Goal: Task Accomplishment & Management: Use online tool/utility

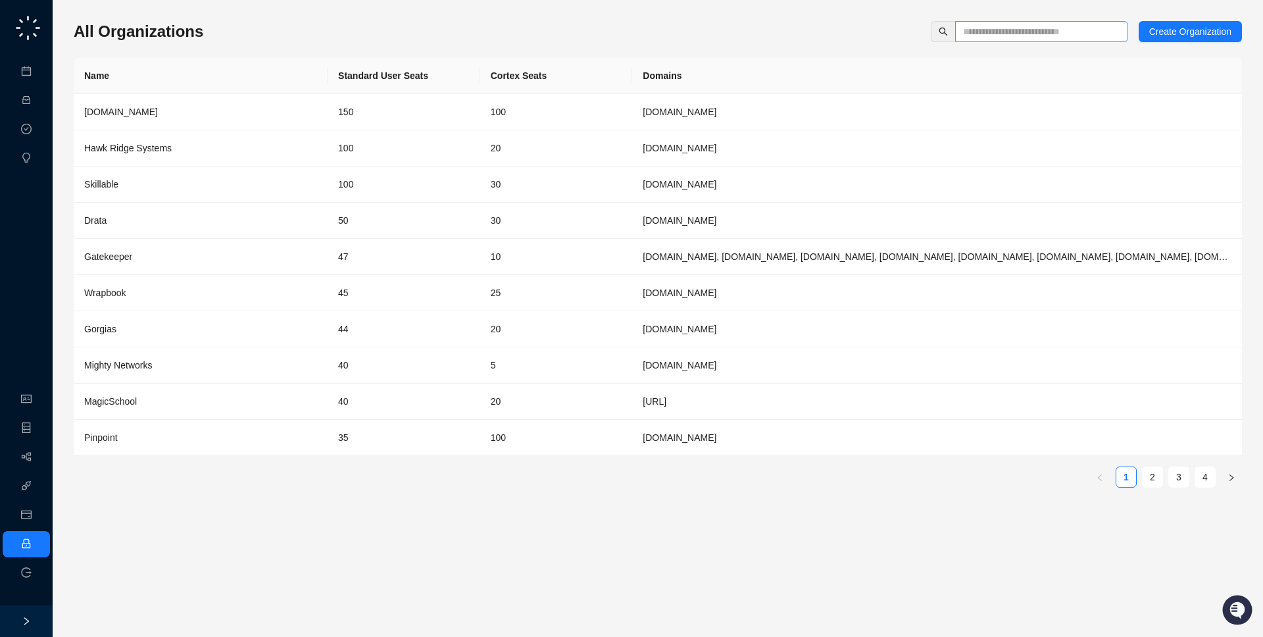
click at [985, 22] on span at bounding box center [1041, 31] width 173 height 21
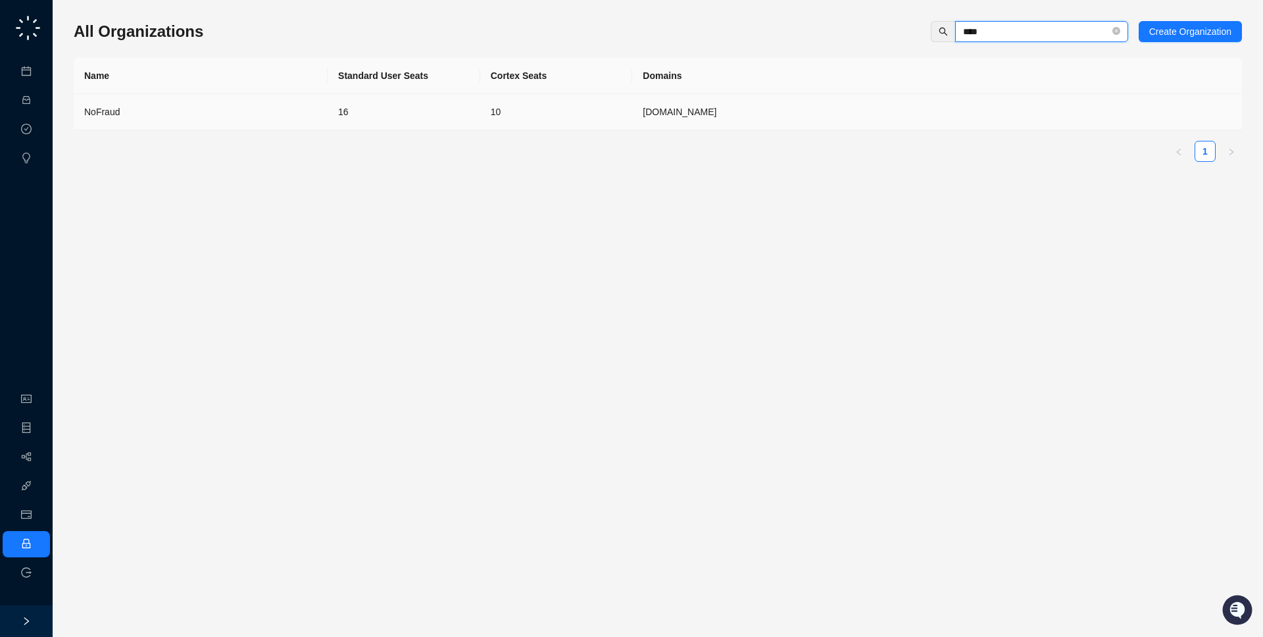
type input "****"
click at [670, 107] on td "nofraud.com" at bounding box center [937, 112] width 610 height 36
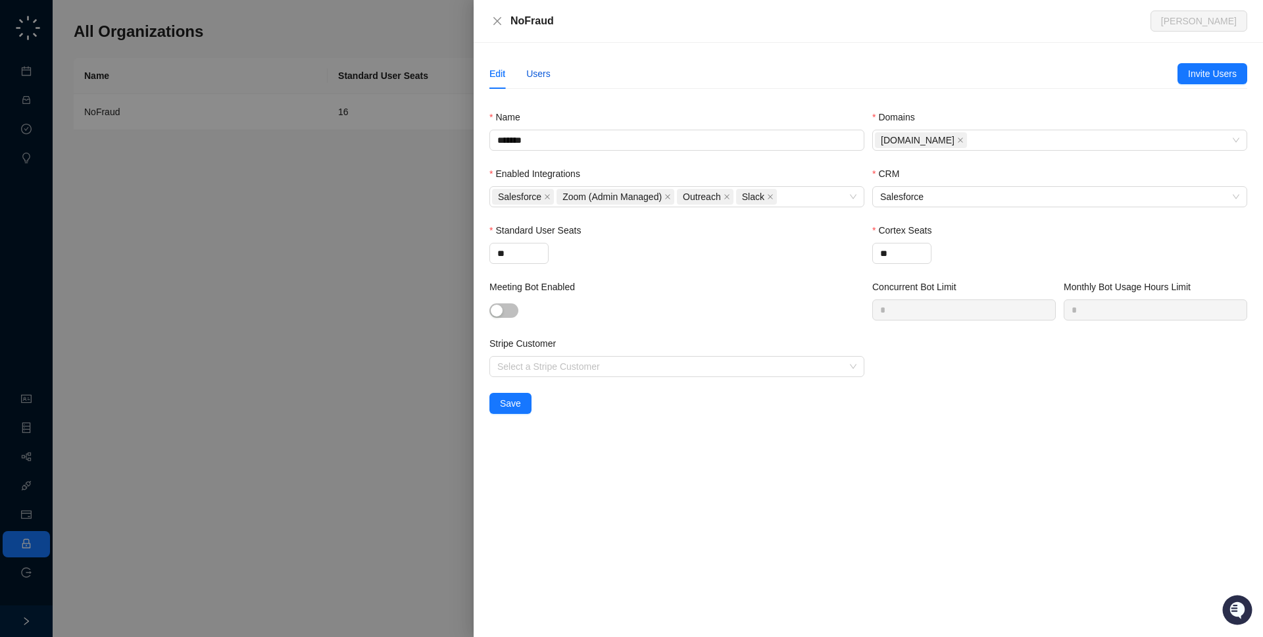
click at [549, 78] on div "Users" at bounding box center [538, 73] width 24 height 14
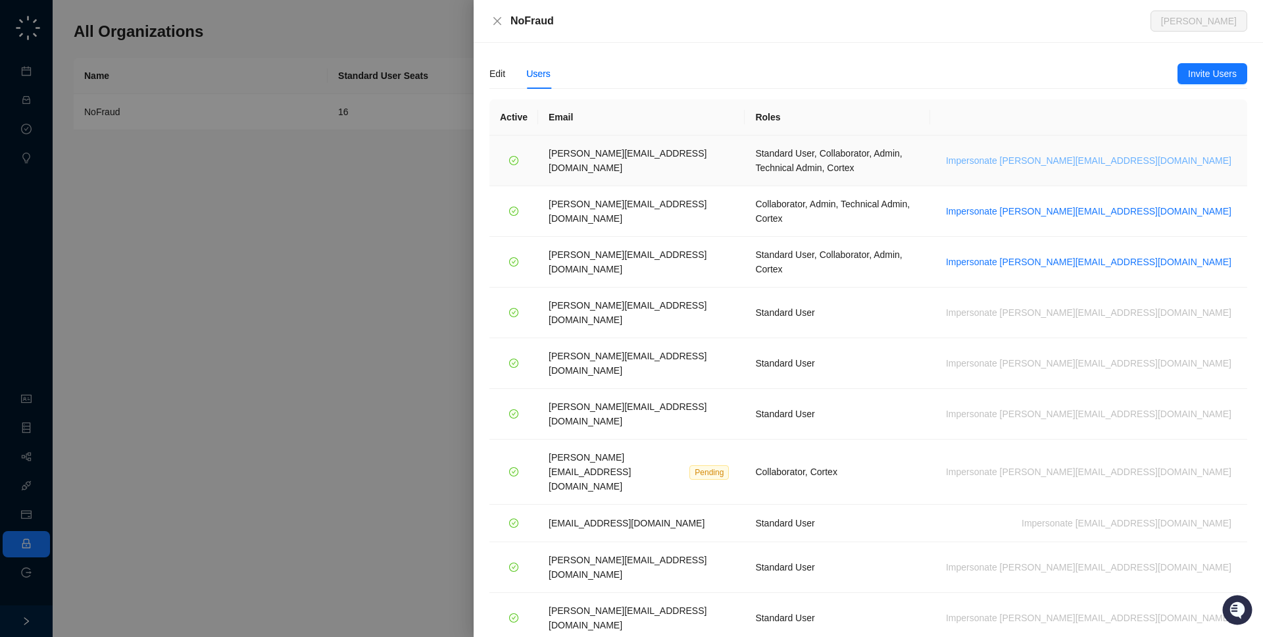
click at [1131, 157] on span "Impersonate h.cline@nofraud.com" at bounding box center [1088, 160] width 285 height 14
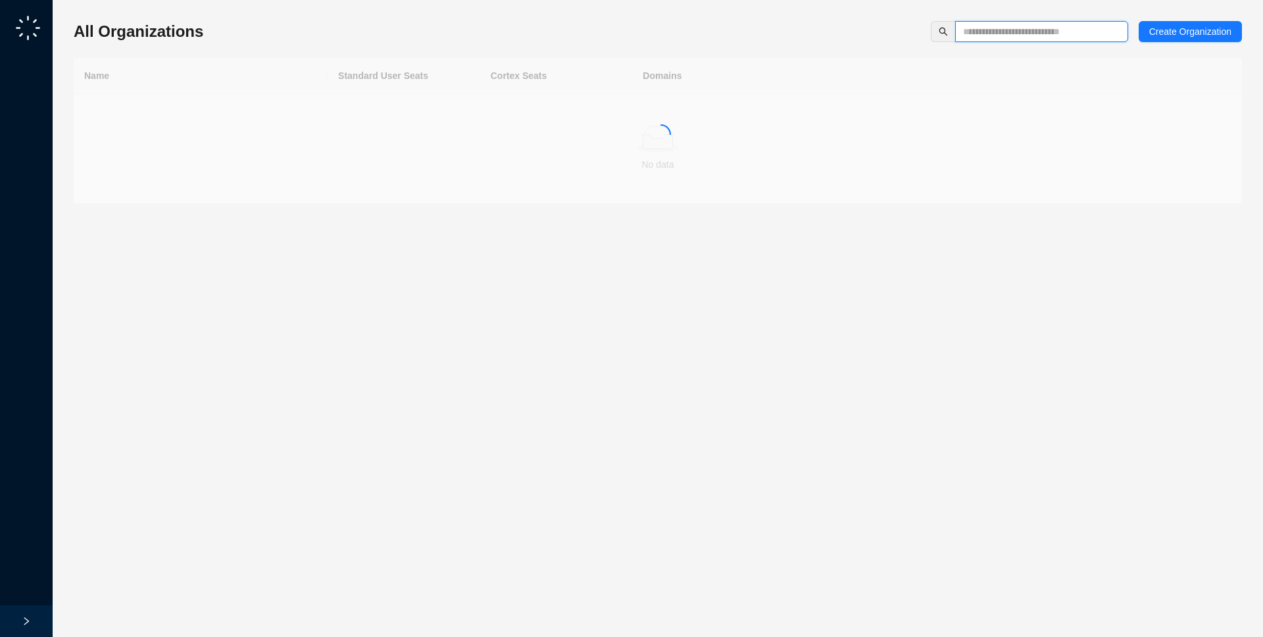
click at [980, 30] on input "text" at bounding box center [1036, 31] width 147 height 14
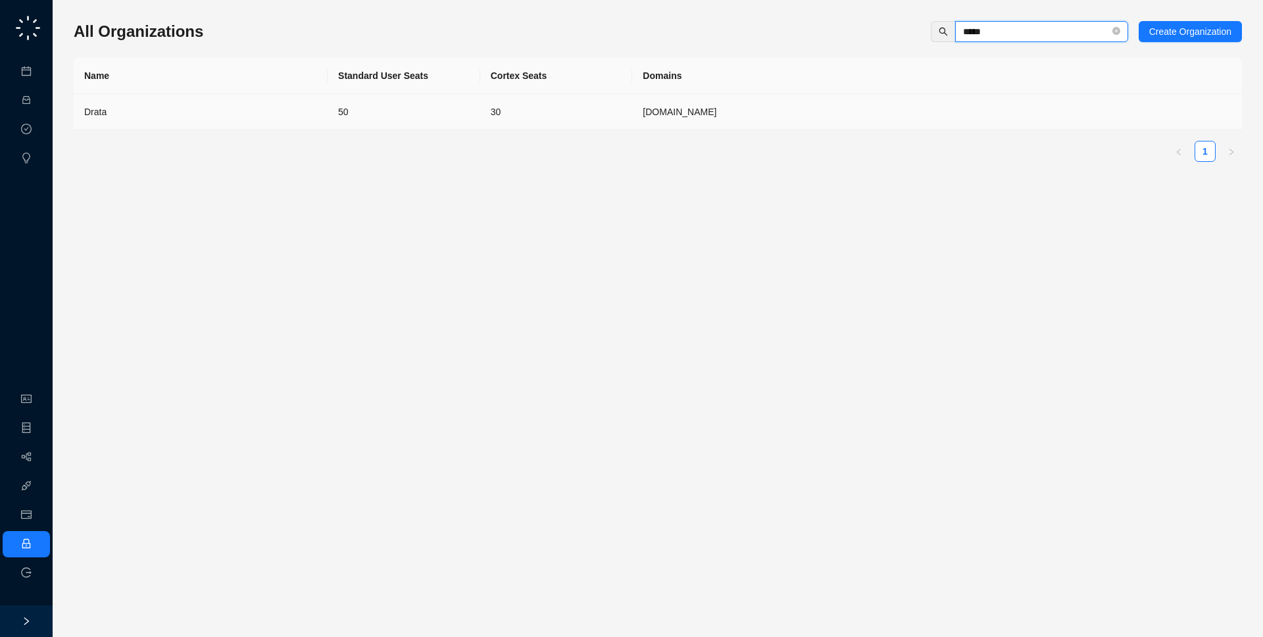
type input "*****"
click at [212, 100] on td "Drata" at bounding box center [201, 112] width 254 height 36
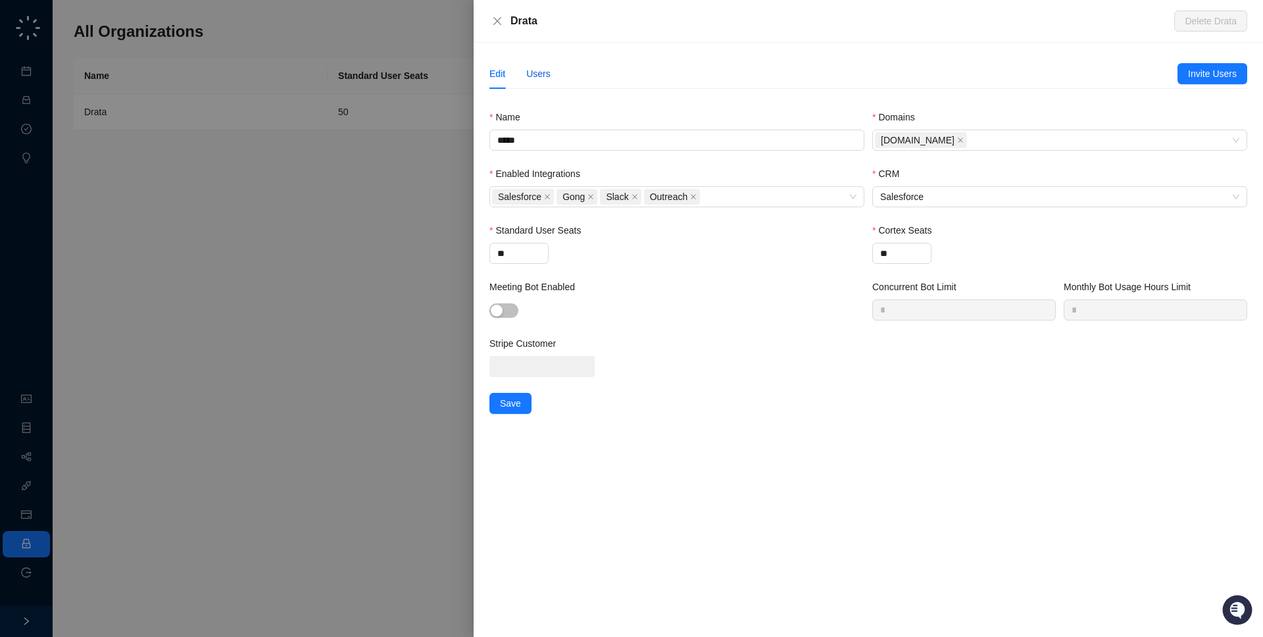
click at [533, 77] on div "Users" at bounding box center [538, 73] width 24 height 14
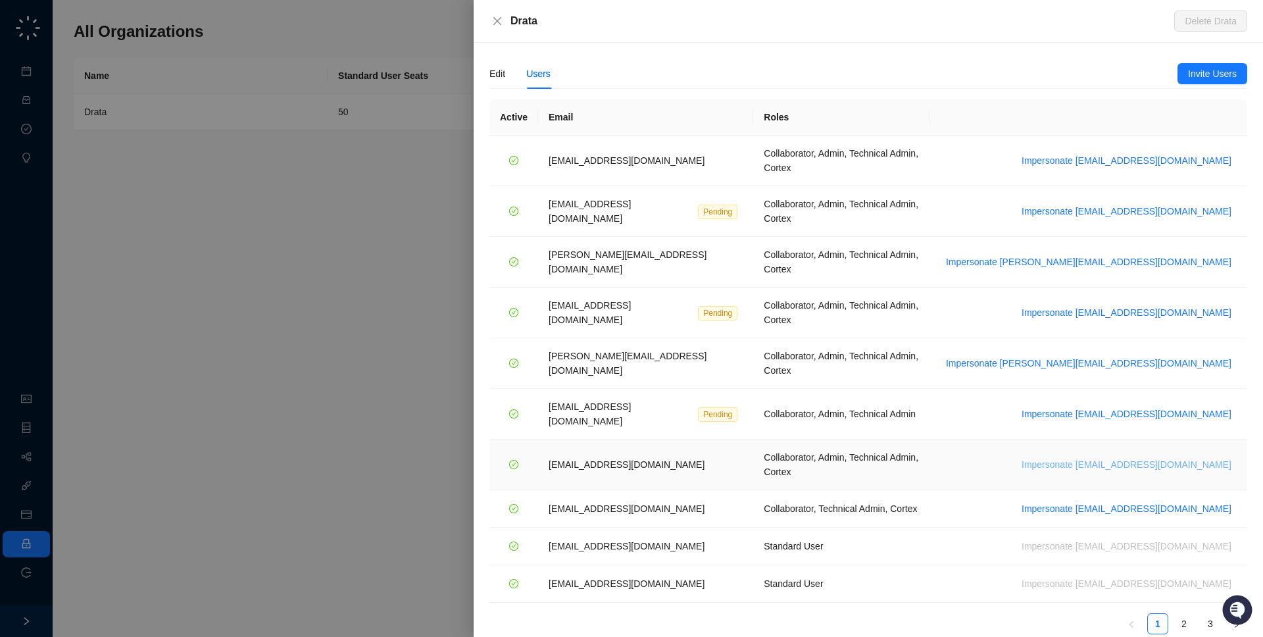
click at [1142, 457] on span "Impersonate vinniesafin@drata.com" at bounding box center [1127, 464] width 210 height 14
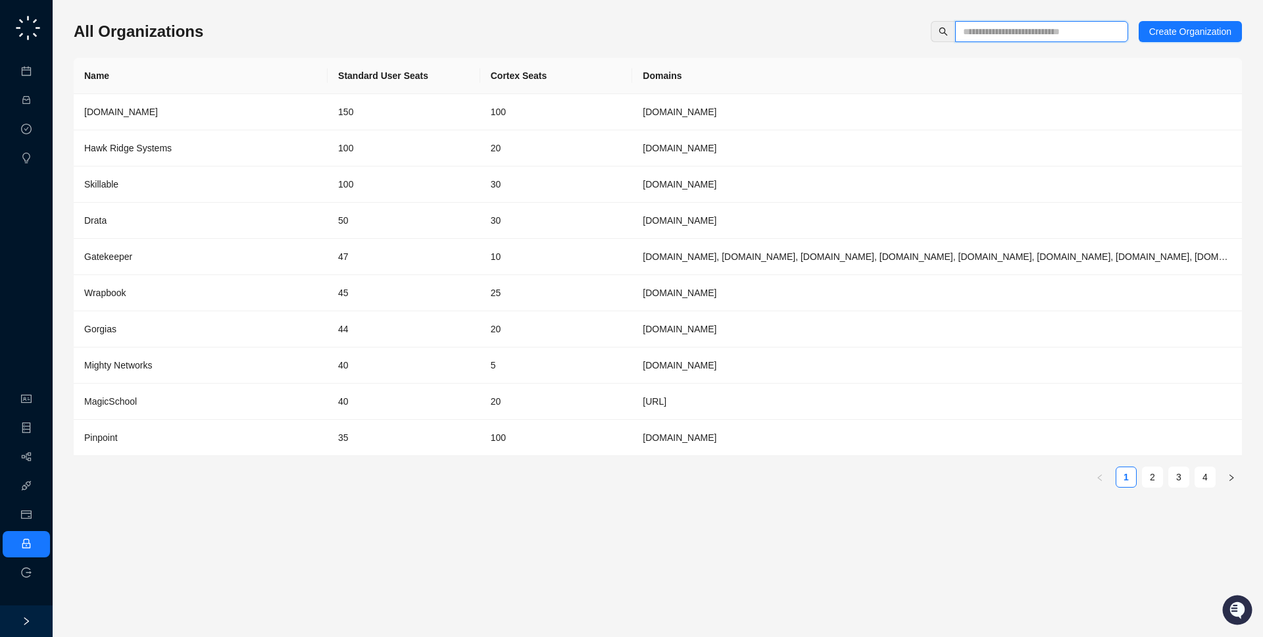
click at [1012, 37] on input "text" at bounding box center [1036, 31] width 147 height 14
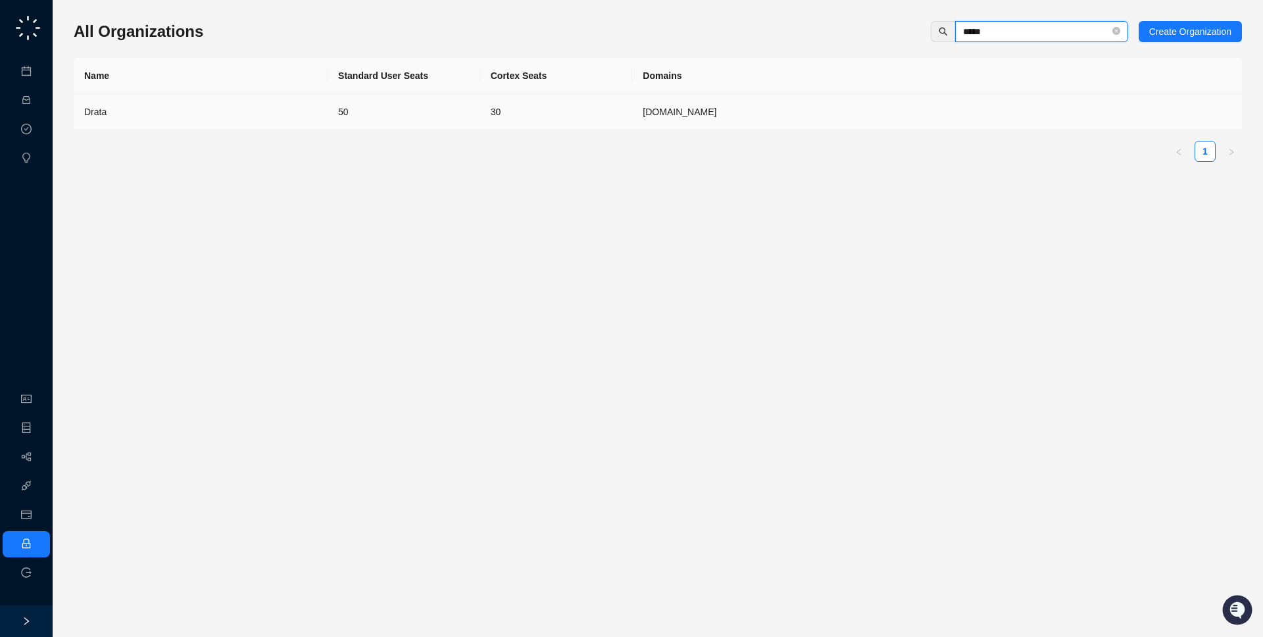
type input "*****"
click at [855, 105] on td "[DOMAIN_NAME]" at bounding box center [937, 112] width 610 height 36
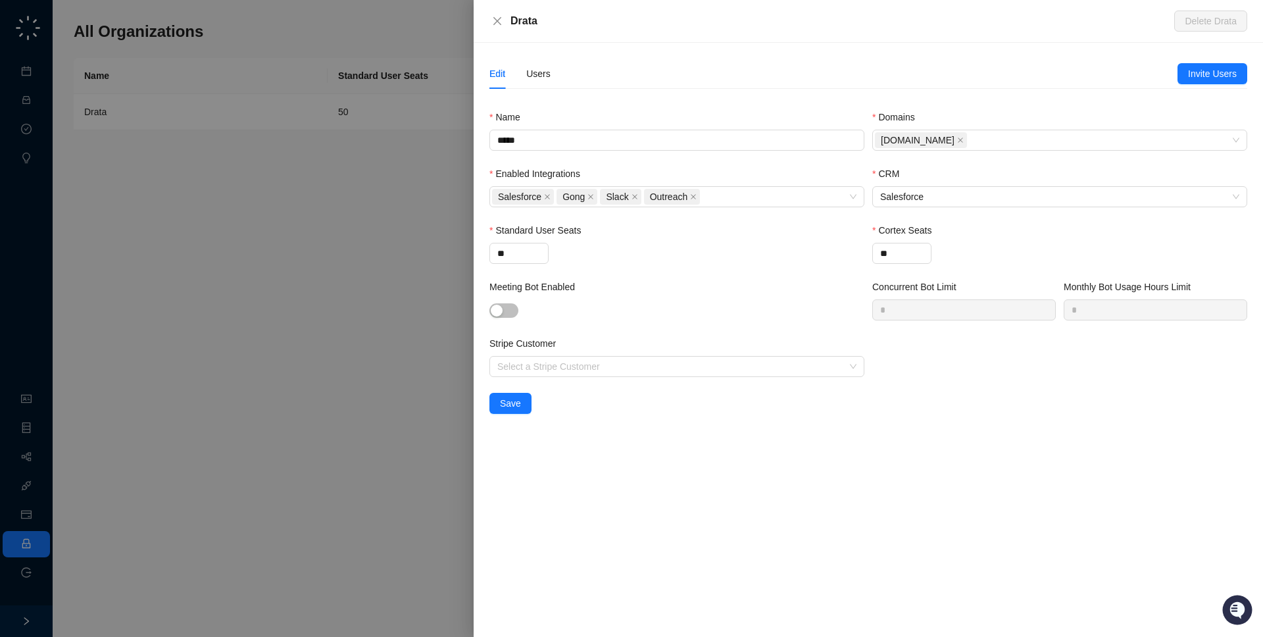
click at [526, 68] on div "Edit Users" at bounding box center [519, 74] width 61 height 30
click at [541, 74] on div "Users" at bounding box center [538, 73] width 24 height 14
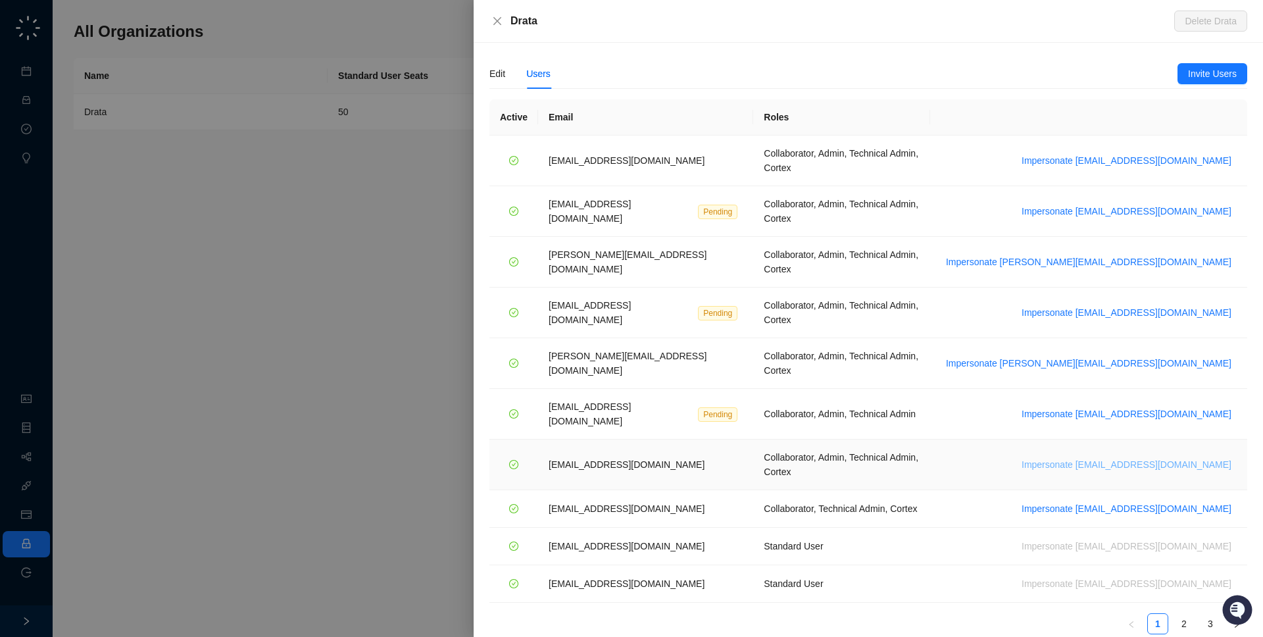
click at [1143, 457] on span "Impersonate vinniesafin@drata.com" at bounding box center [1127, 464] width 210 height 14
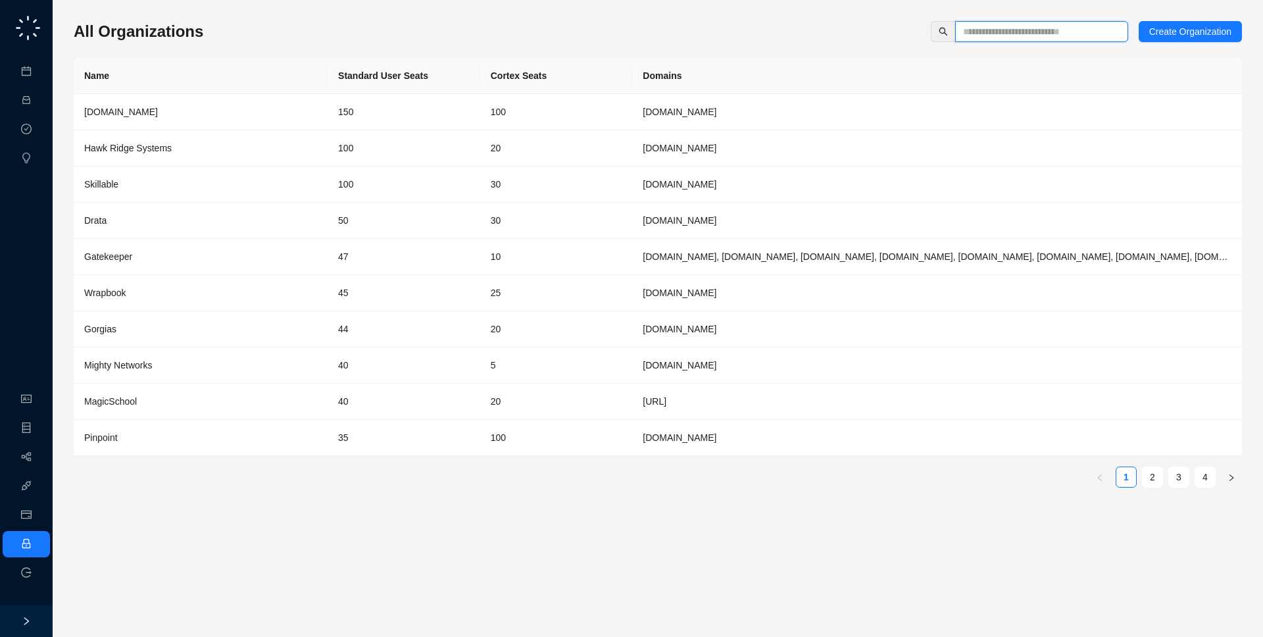
click at [1020, 30] on input "text" at bounding box center [1036, 31] width 147 height 14
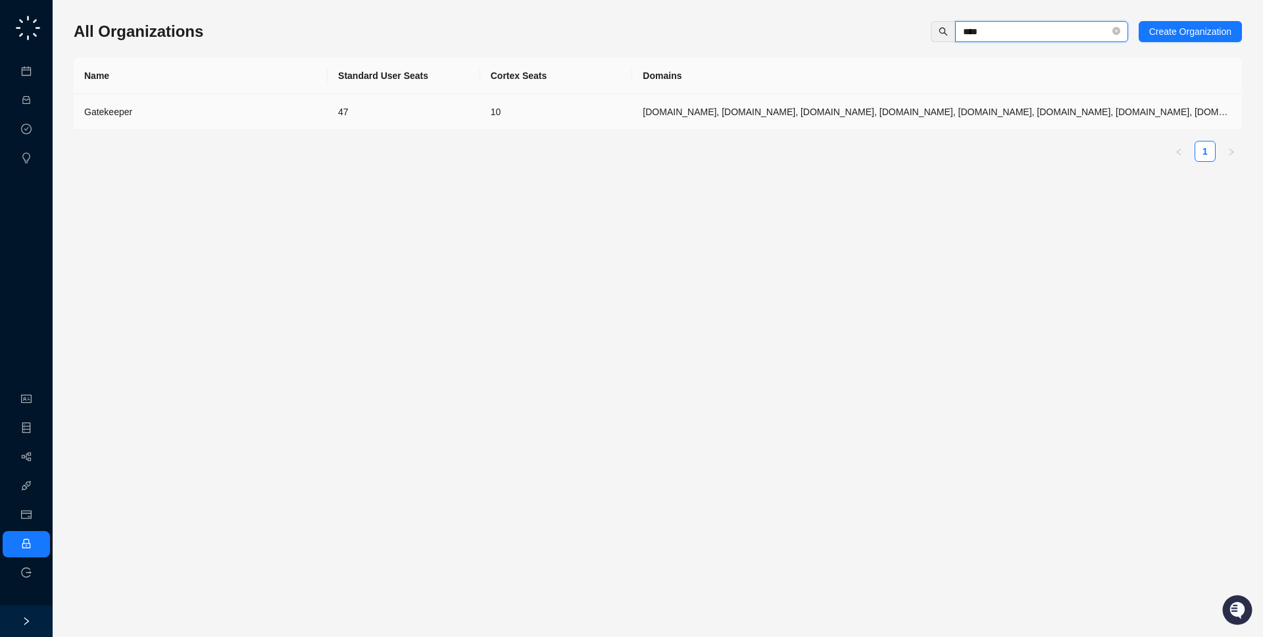
type input "****"
click at [431, 101] on td "47" at bounding box center [404, 112] width 153 height 36
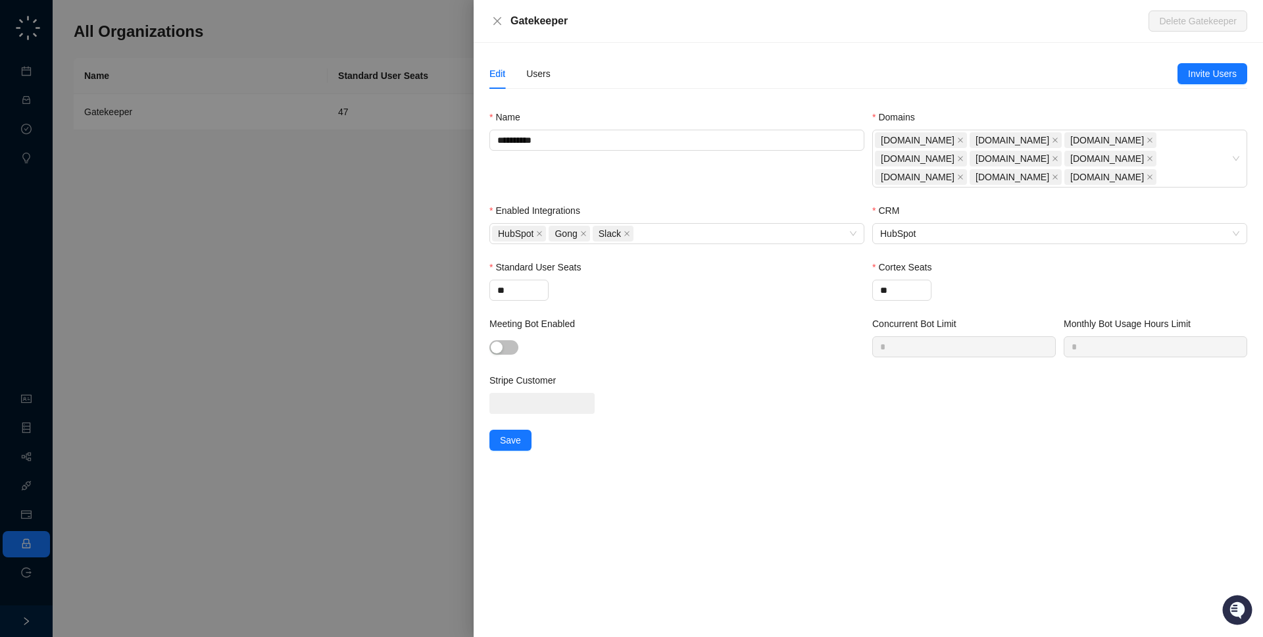
drag, startPoint x: 616, startPoint y: 9, endPoint x: 615, endPoint y: 22, distance: 13.8
click at [615, 22] on div "Gatekeeper" at bounding box center [829, 21] width 638 height 16
click at [536, 66] on div "Users" at bounding box center [538, 73] width 24 height 14
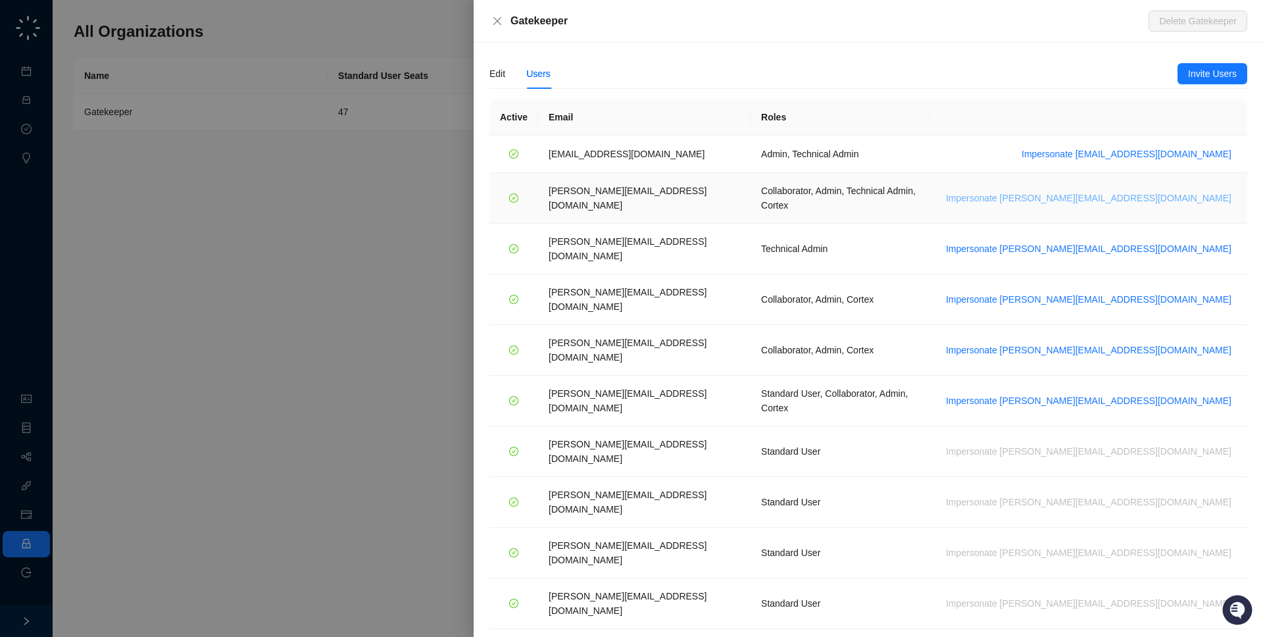
click at [1147, 194] on span "Impersonate lisa.n@gatekeeperhq.com" at bounding box center [1088, 198] width 285 height 14
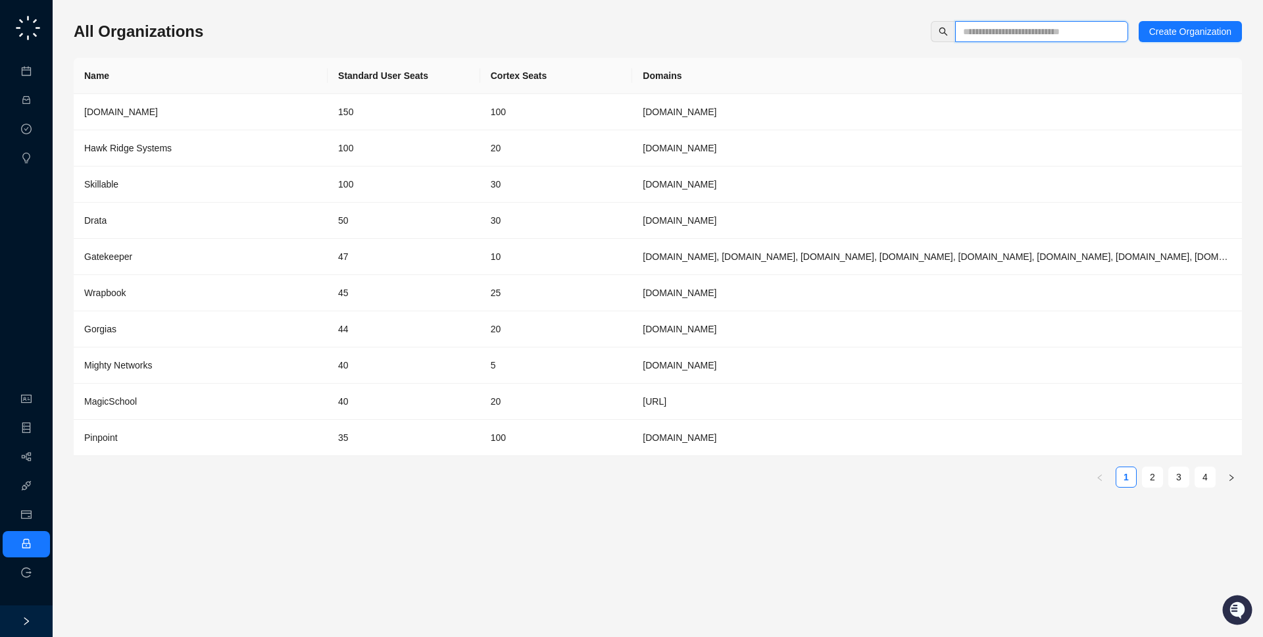
drag, startPoint x: 993, startPoint y: 24, endPoint x: 968, endPoint y: 26, distance: 25.1
click at [992, 24] on input "text" at bounding box center [1036, 31] width 147 height 14
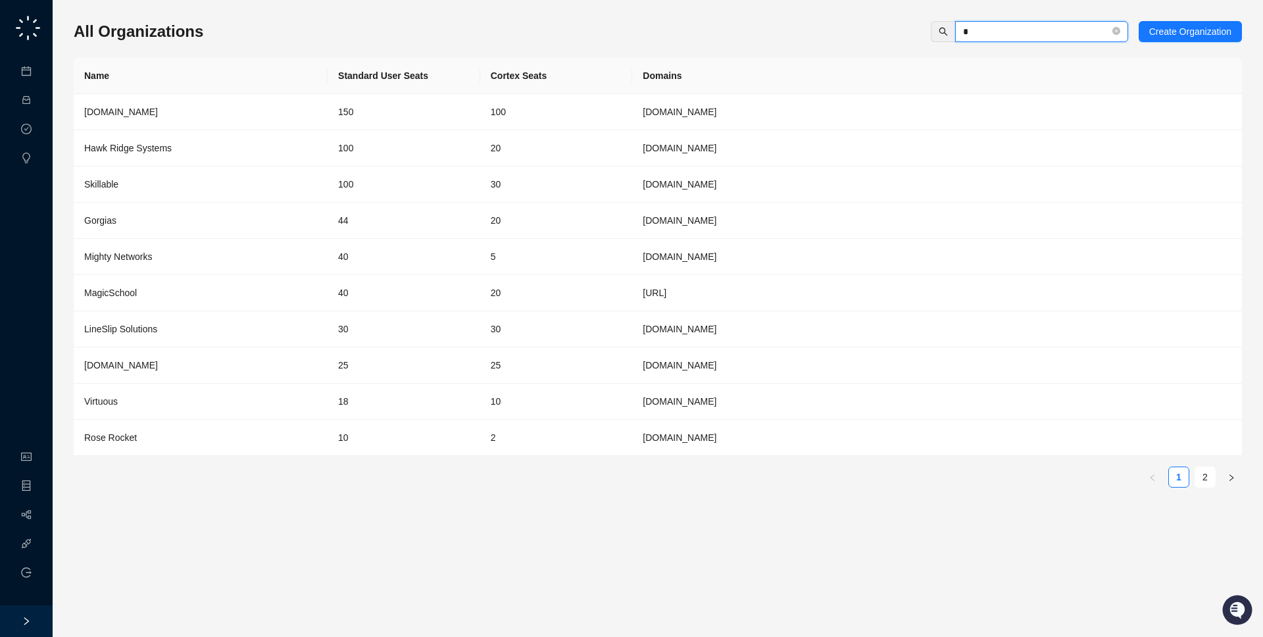
type input "*"
click at [599, 116] on td "100" at bounding box center [556, 112] width 153 height 36
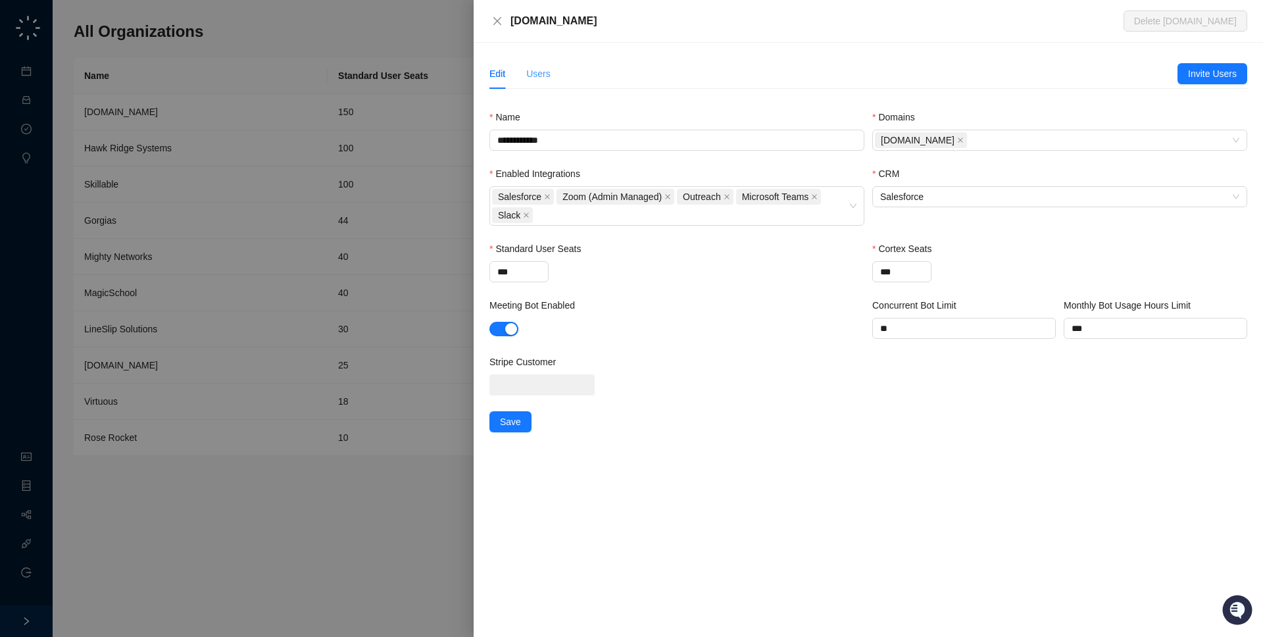
click at [535, 84] on div "Users" at bounding box center [538, 74] width 24 height 30
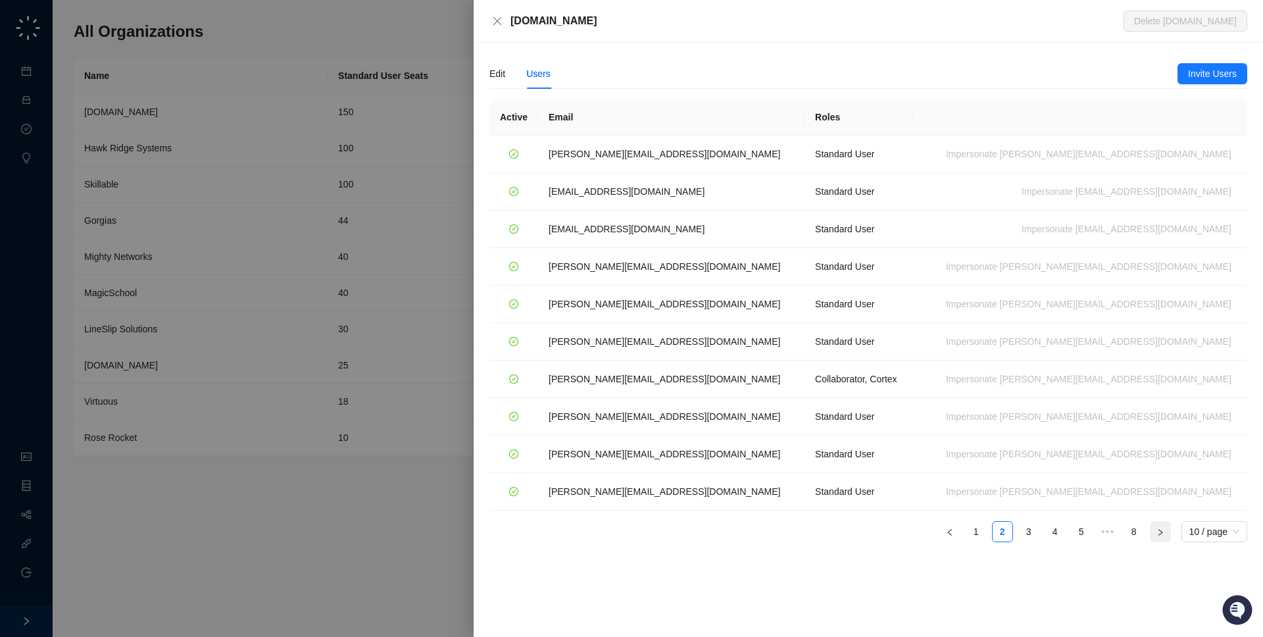
click at [1153, 528] on button "button" at bounding box center [1160, 531] width 21 height 21
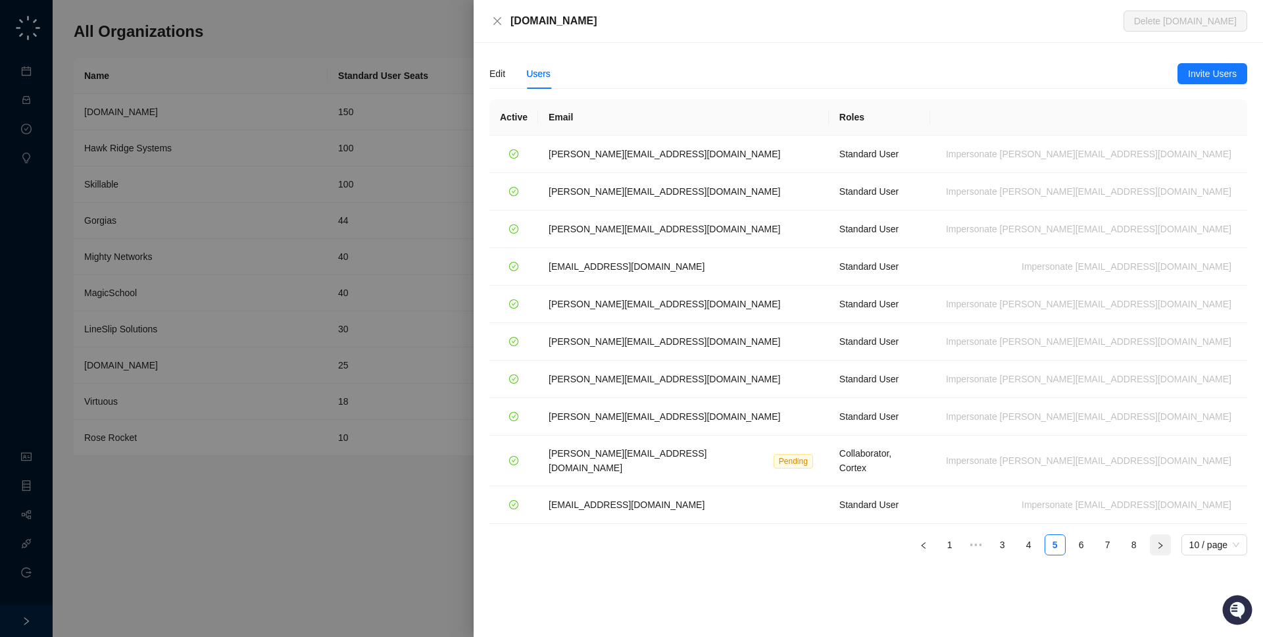
click at [1153, 534] on button "button" at bounding box center [1160, 544] width 21 height 21
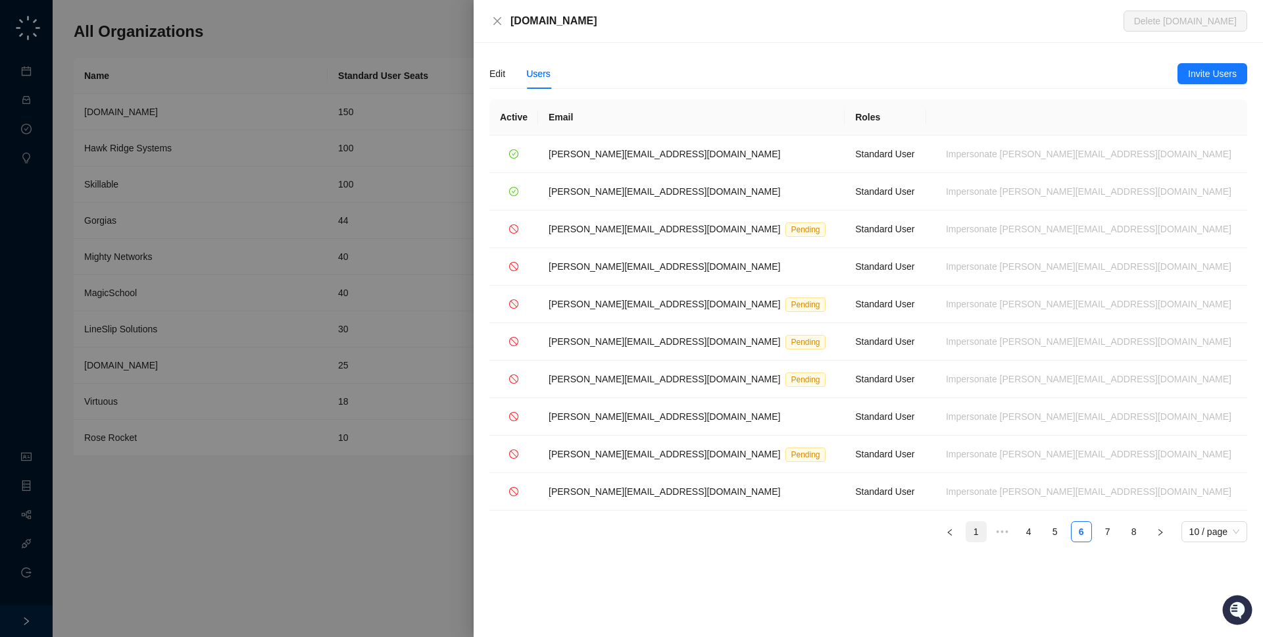
click at [984, 535] on link "1" at bounding box center [976, 532] width 20 height 20
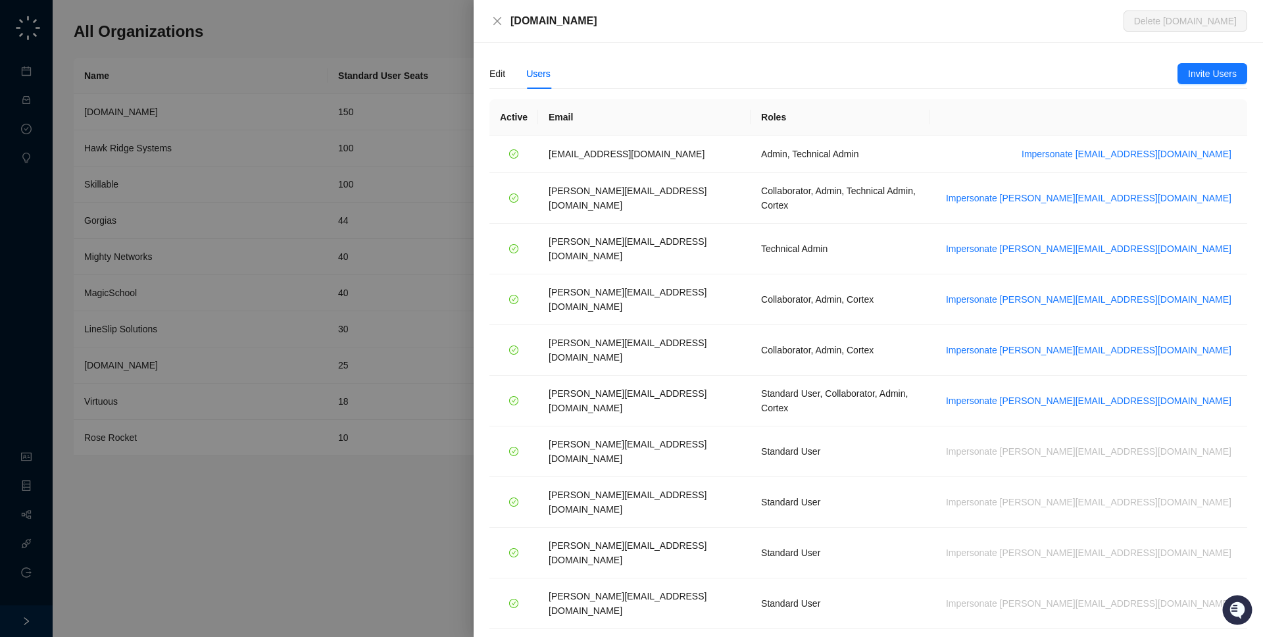
click at [284, 99] on div at bounding box center [631, 318] width 1263 height 637
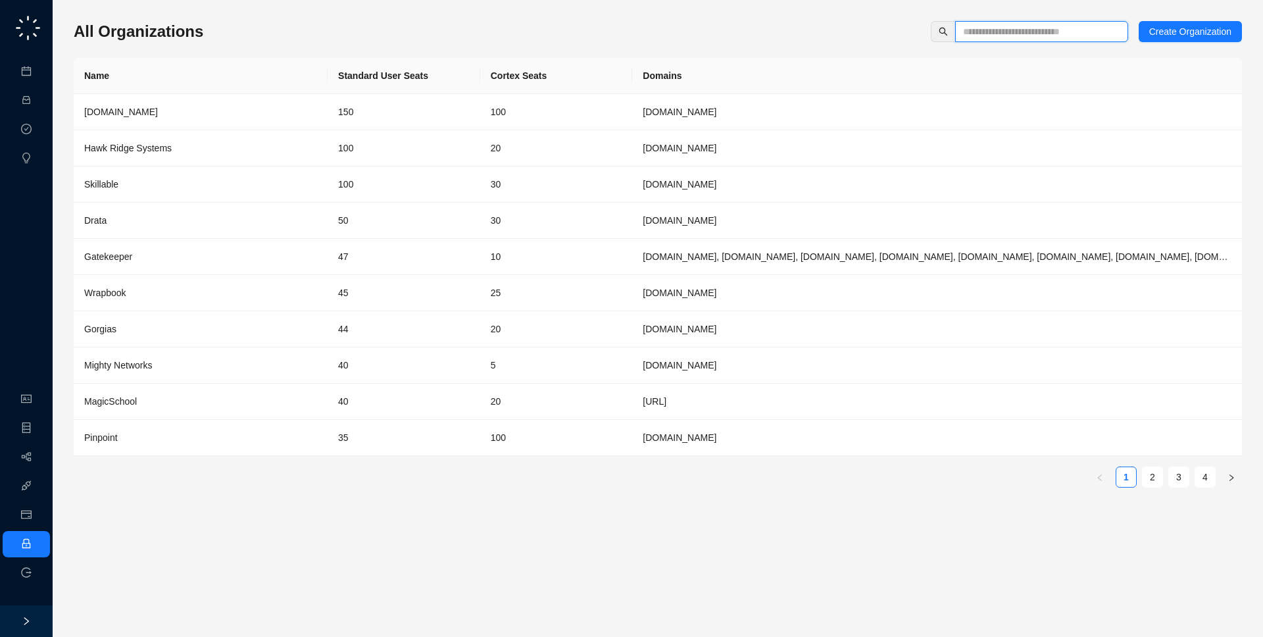
click at [991, 32] on input "text" at bounding box center [1036, 31] width 147 height 14
click at [466, 104] on td "150" at bounding box center [404, 112] width 153 height 36
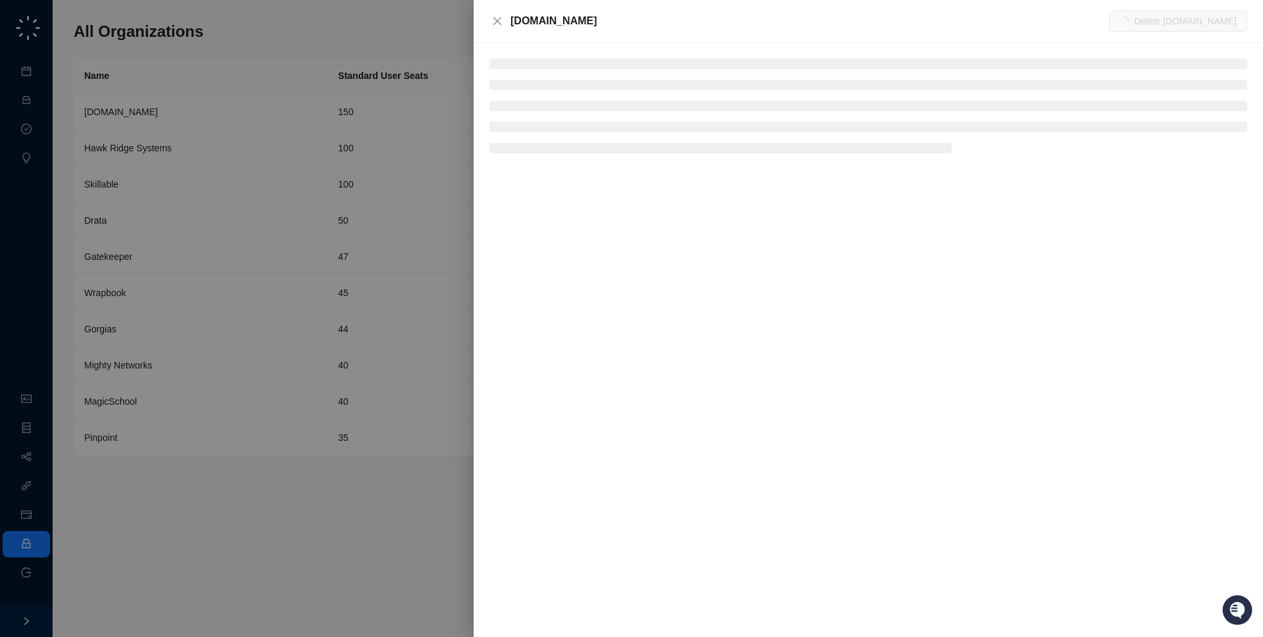
drag, startPoint x: 593, startPoint y: 4, endPoint x: 592, endPoint y: 26, distance: 22.4
click at [592, 26] on div "[DOMAIN_NAME]" at bounding box center [809, 21] width 599 height 16
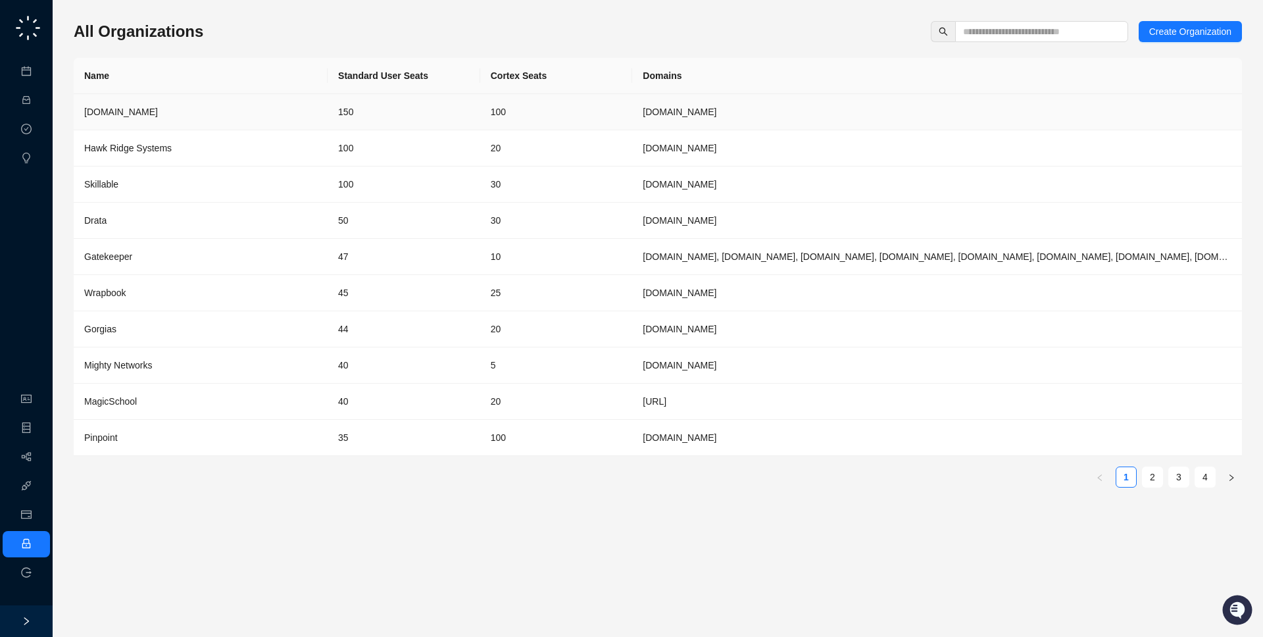
click at [710, 119] on td "[DOMAIN_NAME]" at bounding box center [937, 112] width 610 height 36
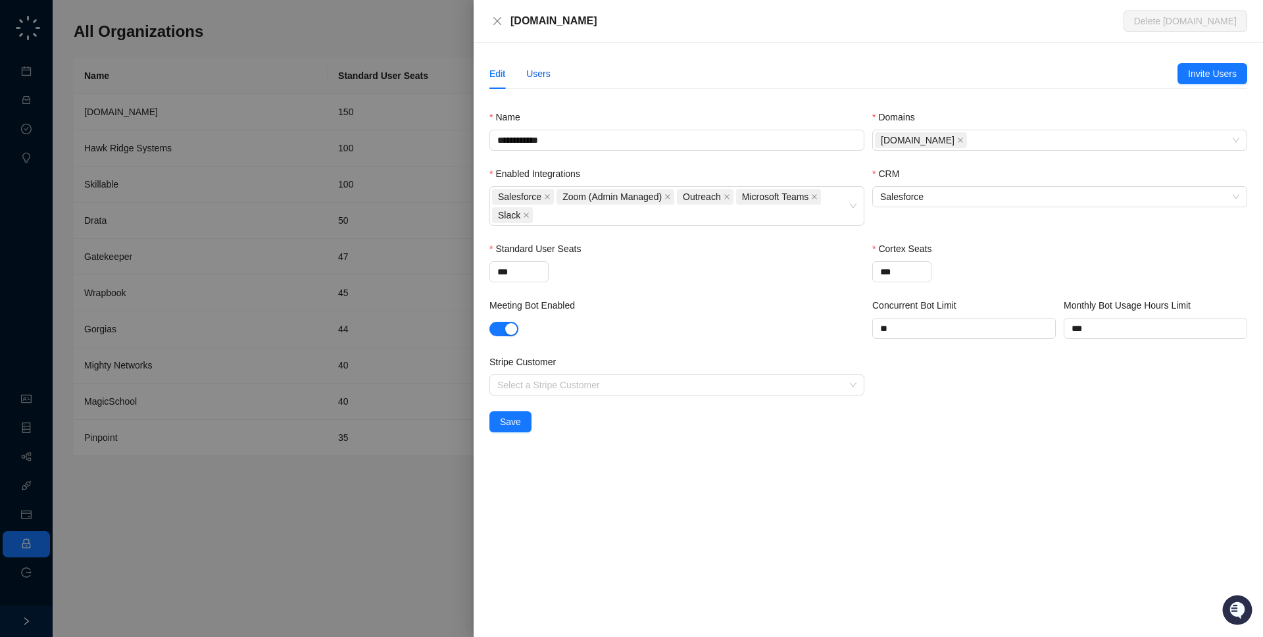
click at [545, 66] on div "Users" at bounding box center [538, 73] width 24 height 14
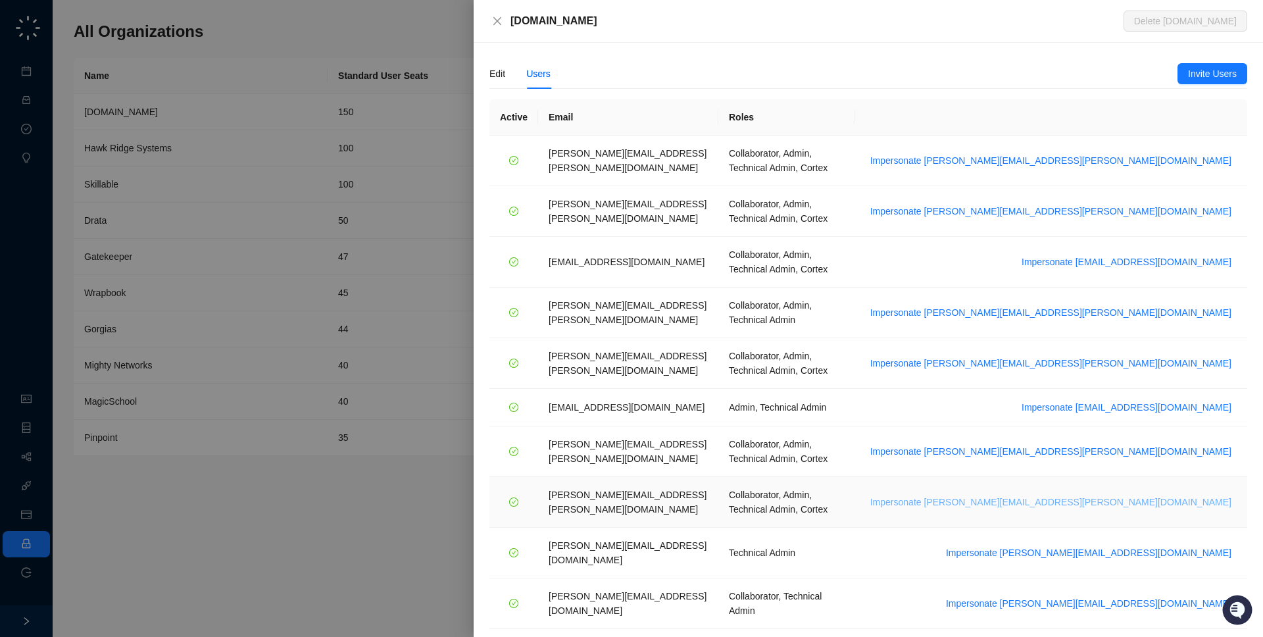
click at [1140, 495] on span "Impersonate [PERSON_NAME][EMAIL_ADDRESS][PERSON_NAME][DOMAIN_NAME]" at bounding box center [1050, 502] width 361 height 14
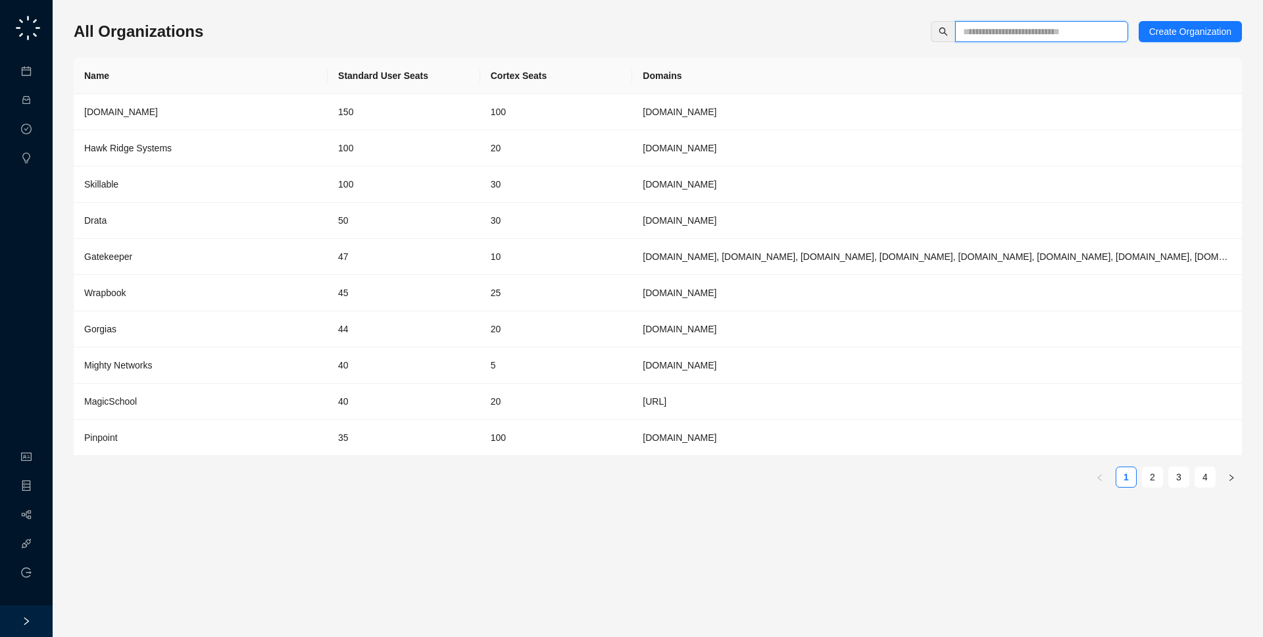
click at [1004, 34] on input "text" at bounding box center [1036, 31] width 147 height 14
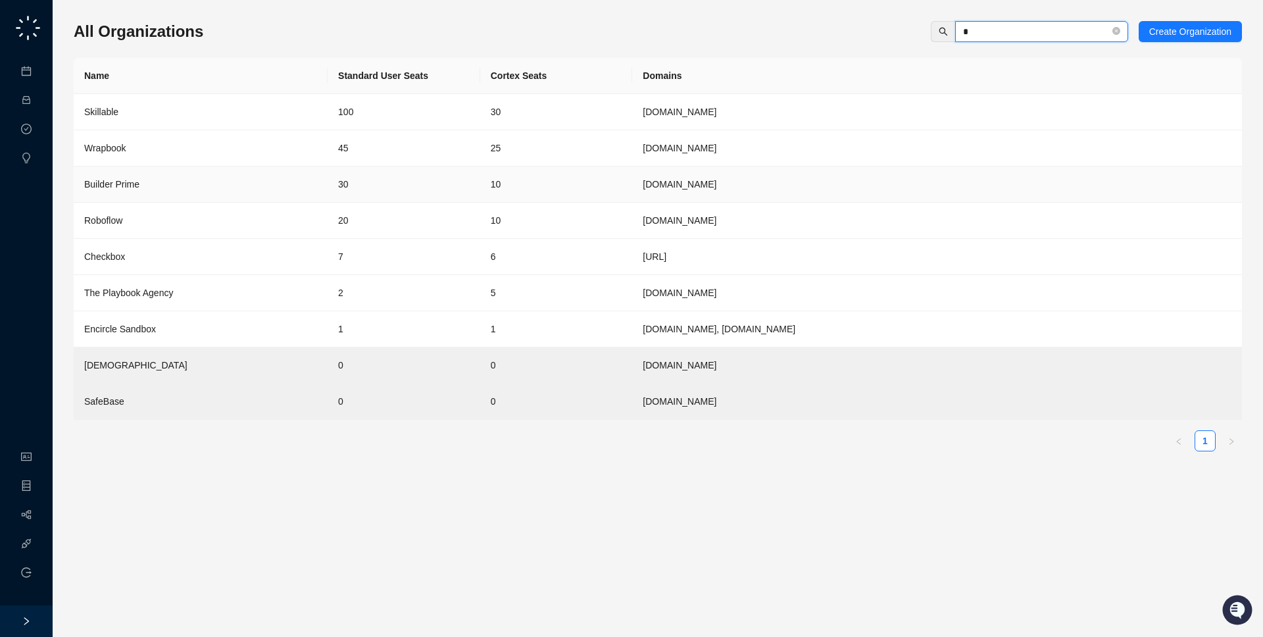
type input "*"
click at [393, 178] on td "30" at bounding box center [404, 184] width 153 height 36
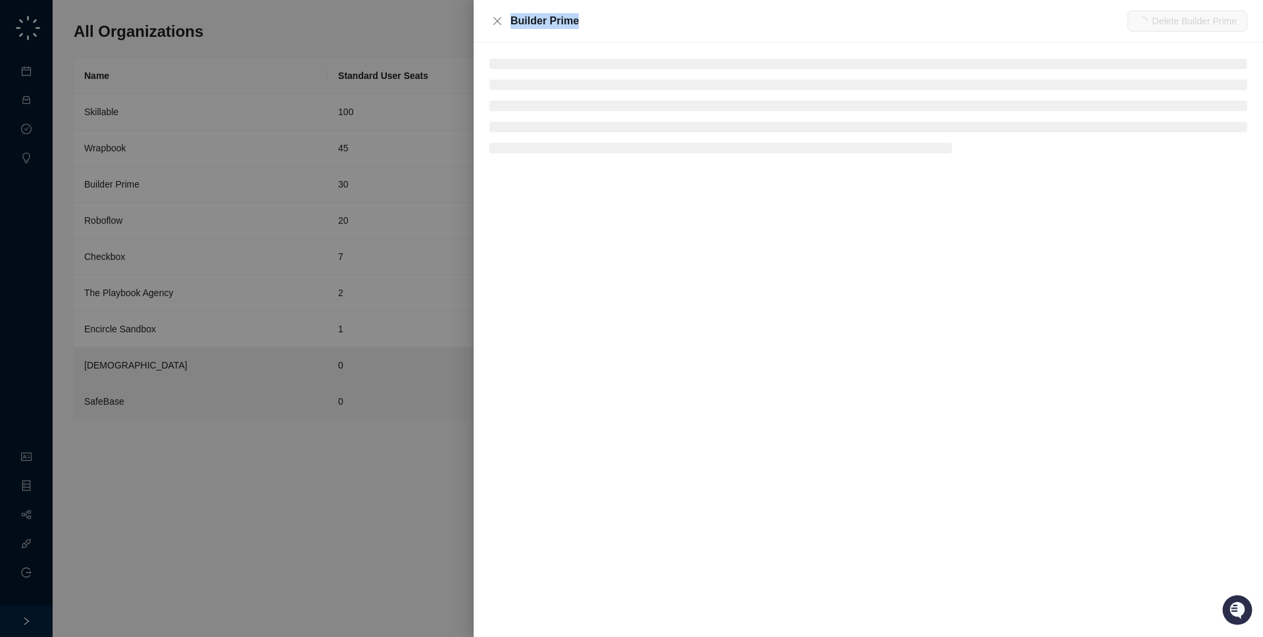
drag, startPoint x: 589, startPoint y: 11, endPoint x: 589, endPoint y: 21, distance: 10.5
click at [589, 21] on div "Builder Prime Delete Builder Prime" at bounding box center [868, 21] width 789 height 43
click at [589, 21] on div "Builder Prime" at bounding box center [818, 21] width 617 height 16
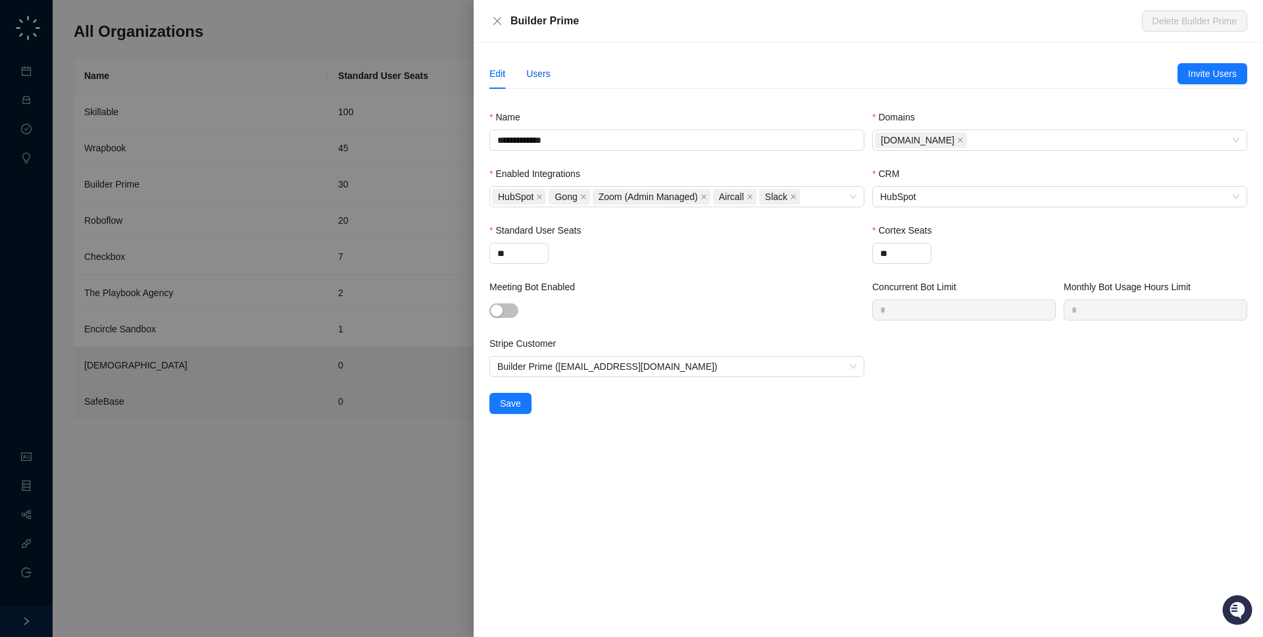
click at [545, 74] on div "Users" at bounding box center [538, 73] width 24 height 14
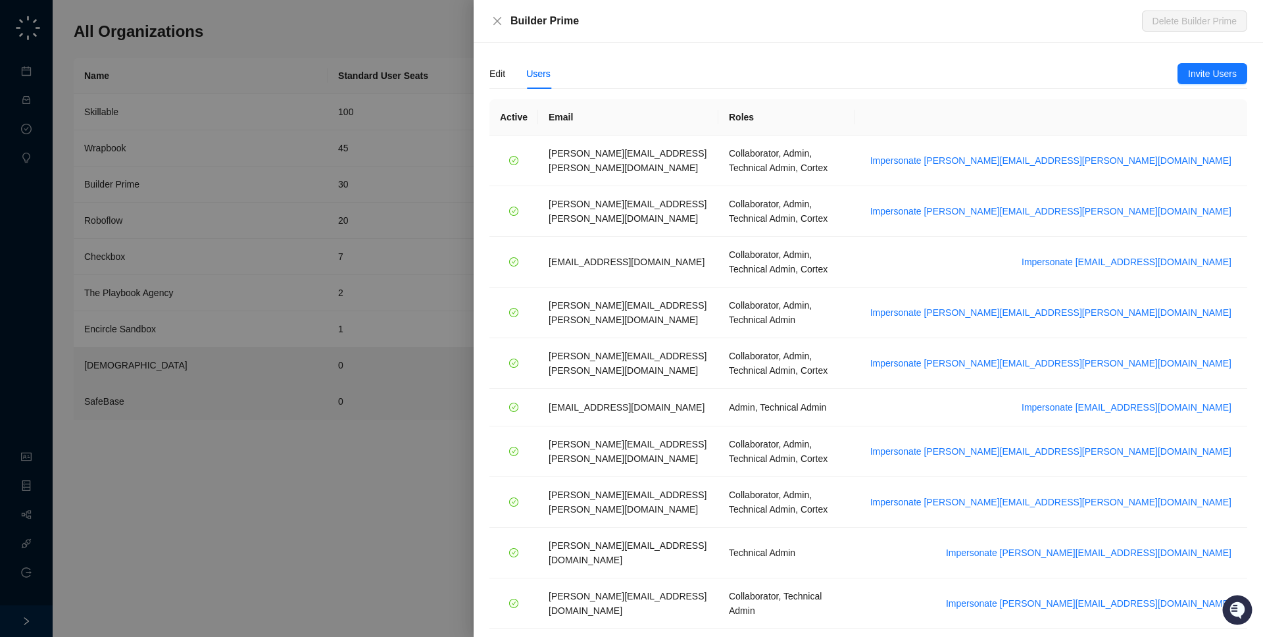
click at [249, 168] on div at bounding box center [631, 318] width 1263 height 637
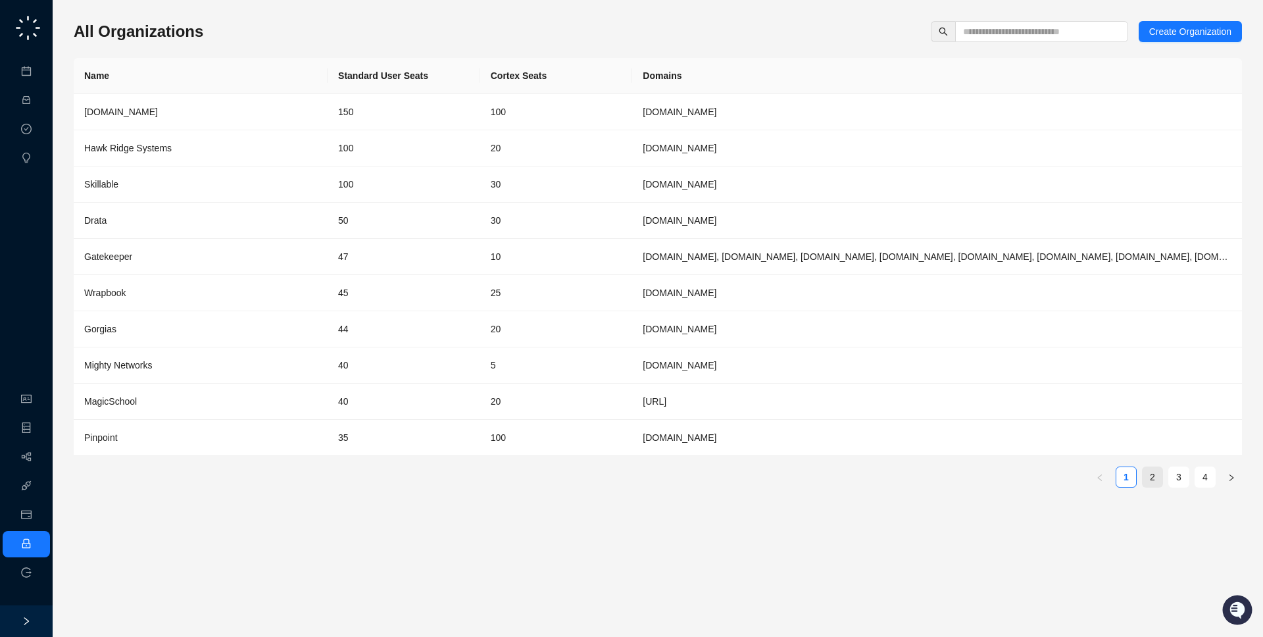
click at [1143, 481] on link "2" at bounding box center [1153, 477] width 20 height 20
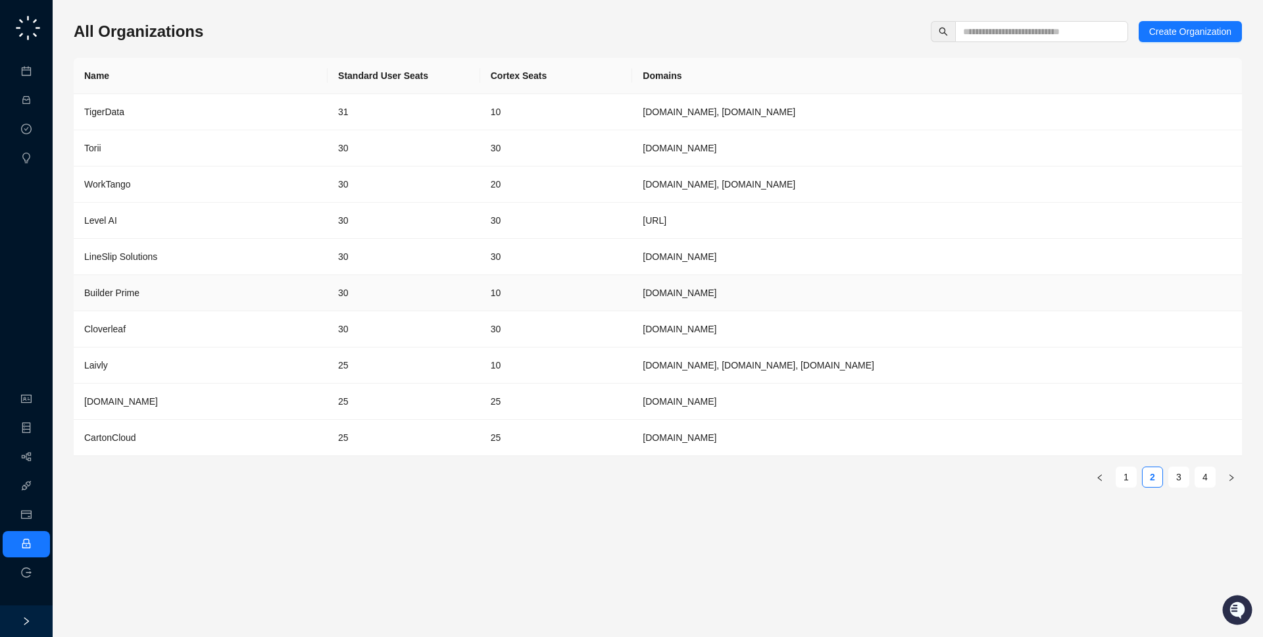
click at [445, 305] on td "30" at bounding box center [404, 293] width 153 height 36
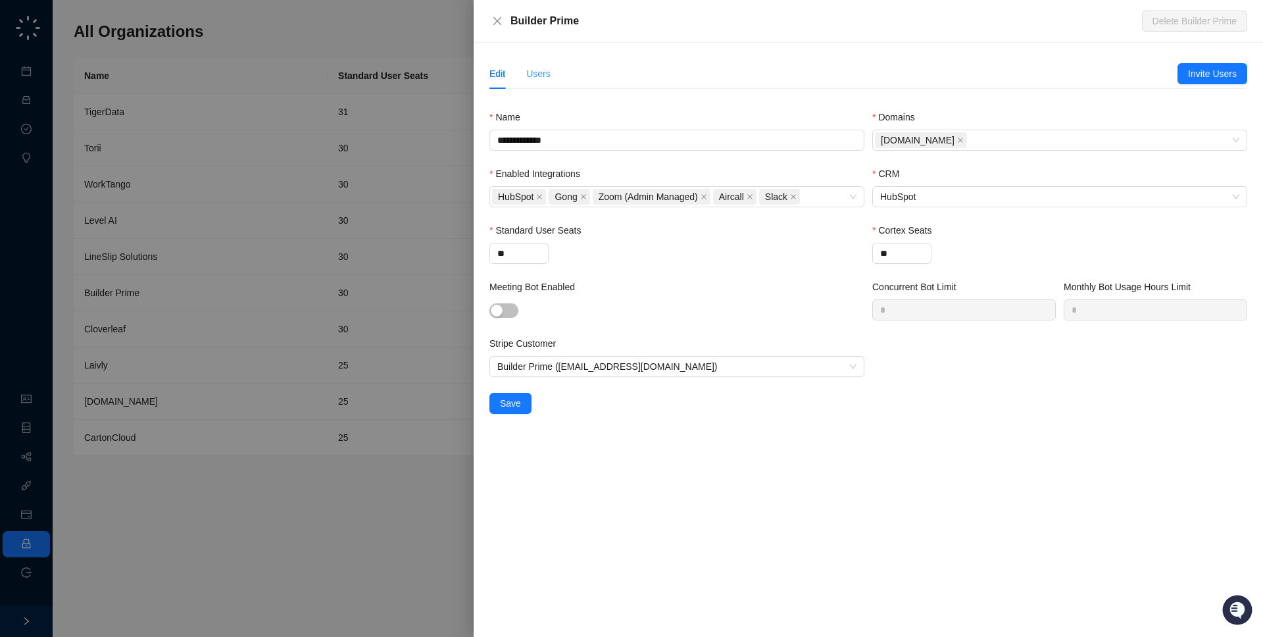
click at [538, 65] on div "Users" at bounding box center [538, 74] width 24 height 30
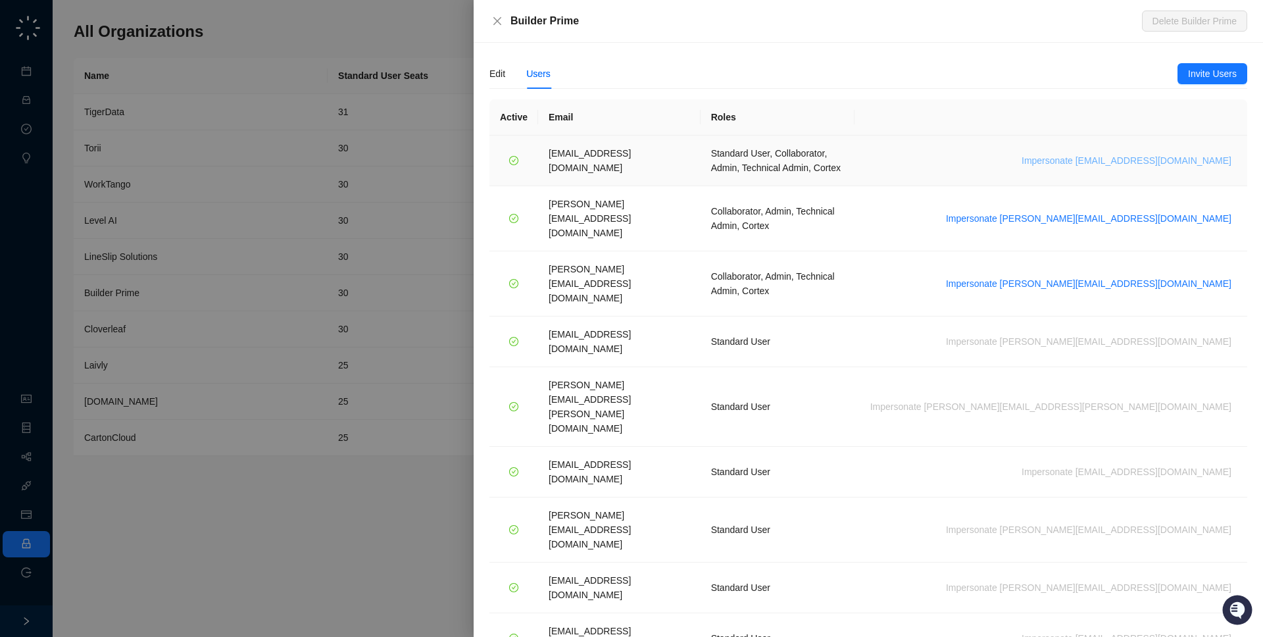
click at [1169, 157] on span "Impersonate ali@builderprime.com" at bounding box center [1127, 160] width 210 height 14
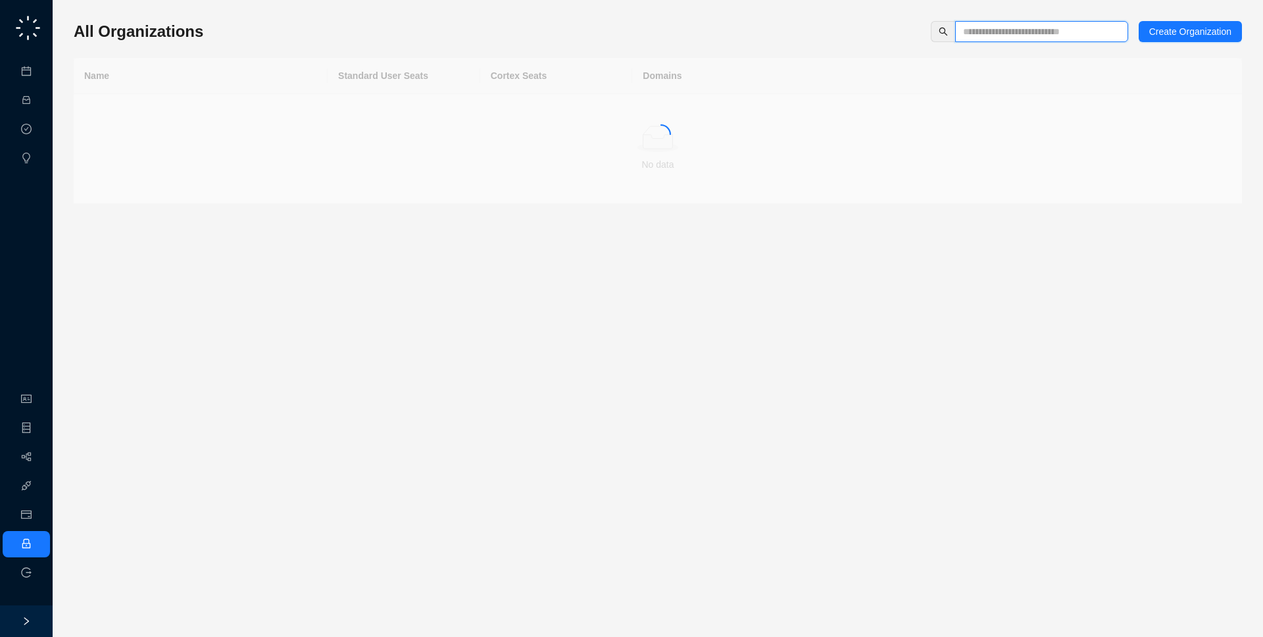
click at [987, 30] on input "text" at bounding box center [1036, 31] width 147 height 14
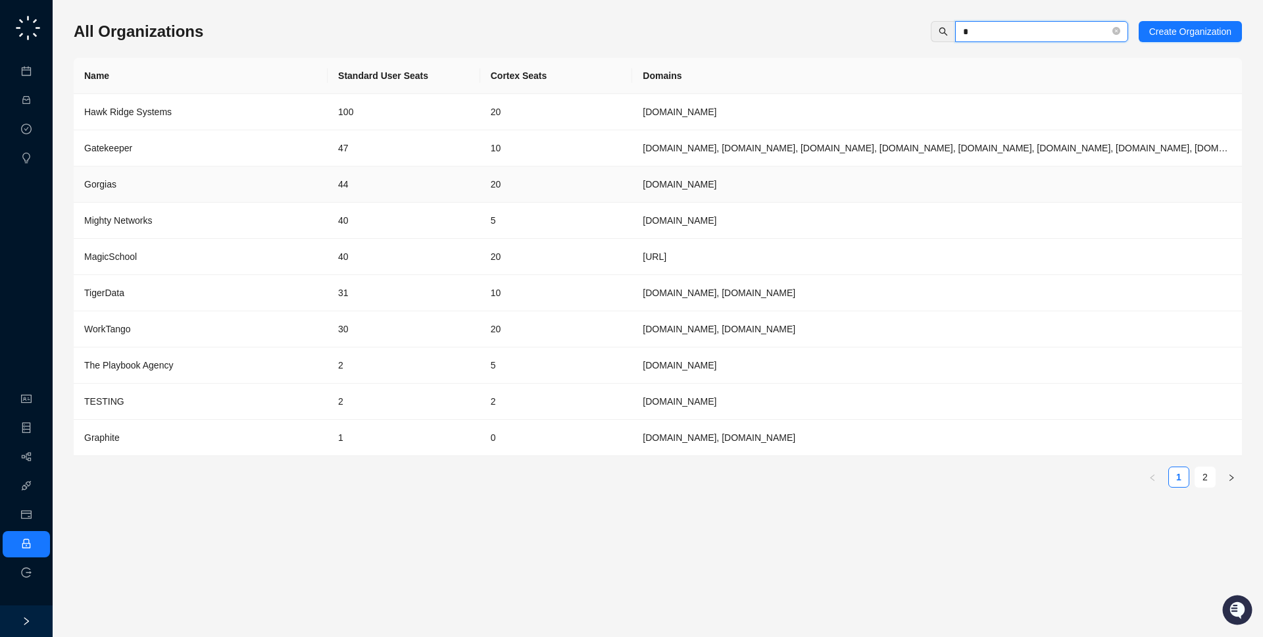
type input "*"
click at [208, 178] on div "Gorgias" at bounding box center [200, 184] width 233 height 14
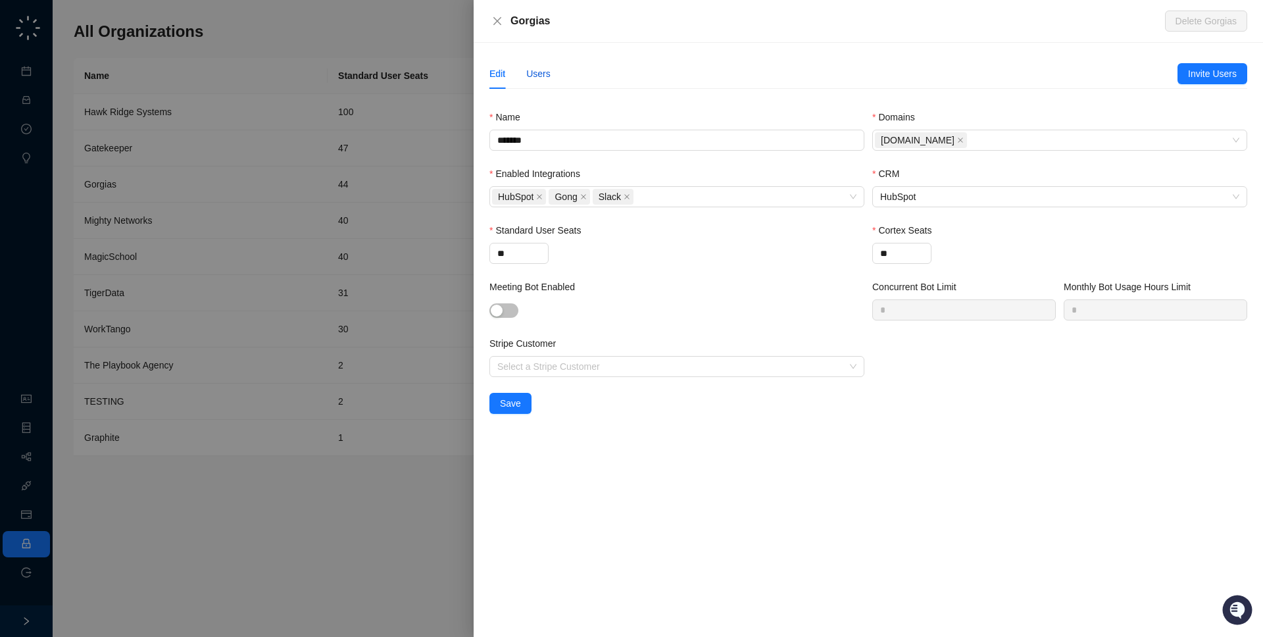
click at [547, 72] on div "Users" at bounding box center [538, 73] width 24 height 14
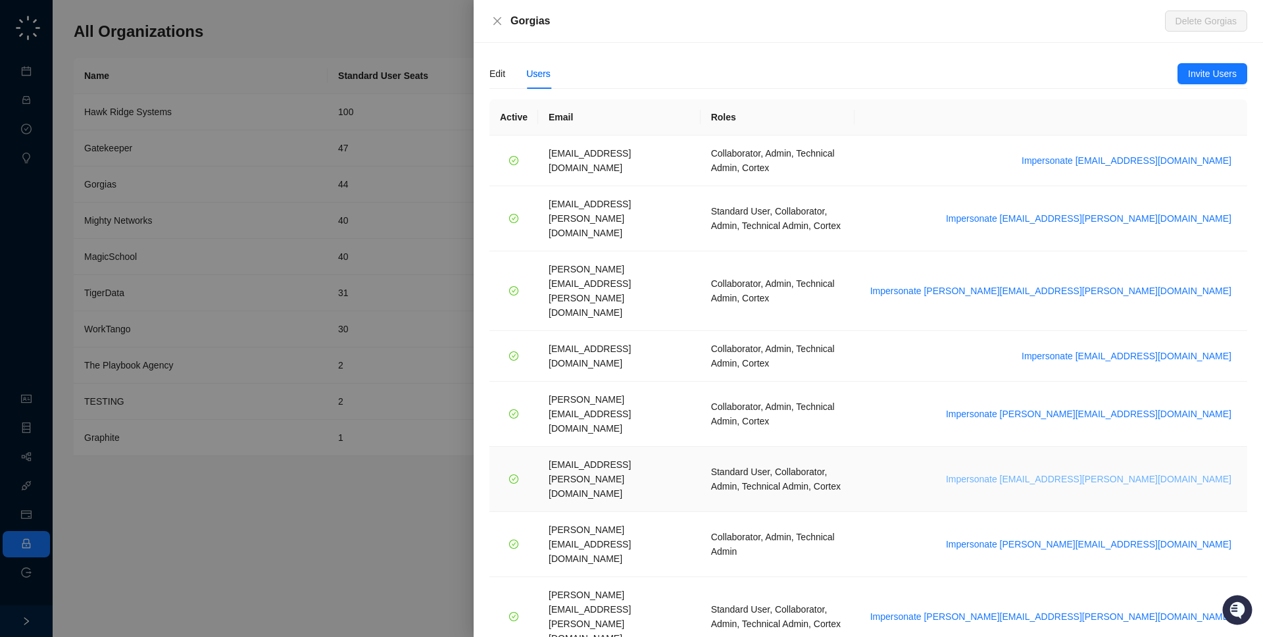
click at [1108, 472] on span "Impersonate janadhi.kuruppu@gorgias.com" at bounding box center [1088, 479] width 285 height 14
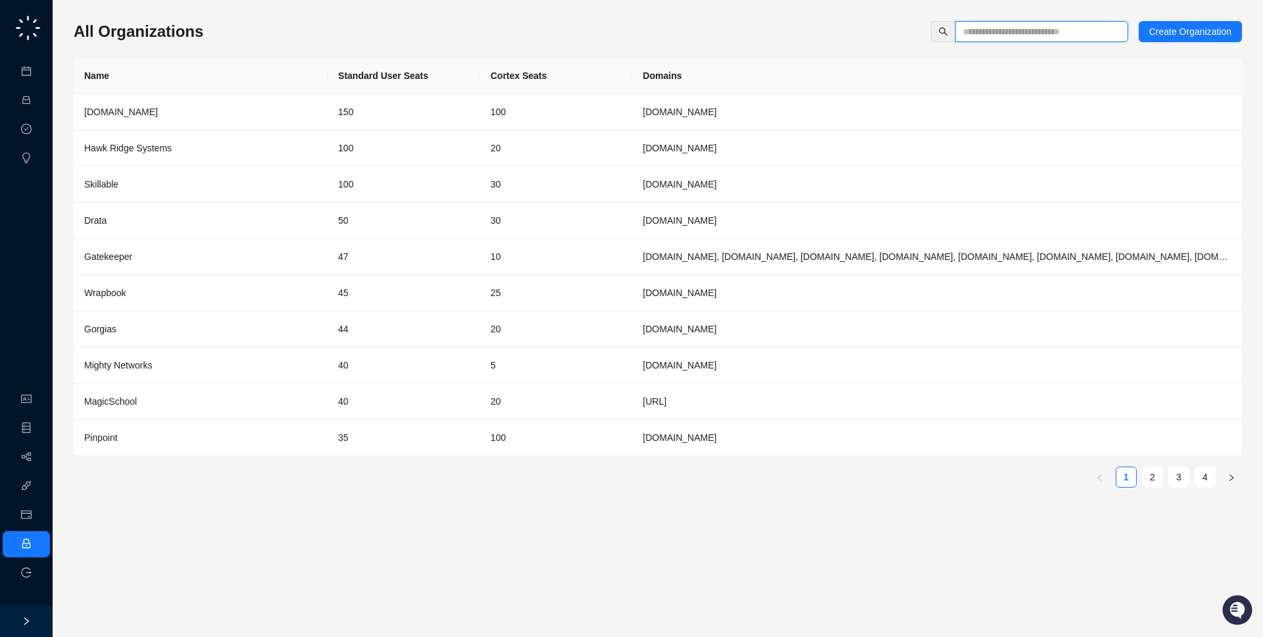
click at [971, 28] on input "text" at bounding box center [1036, 31] width 147 height 14
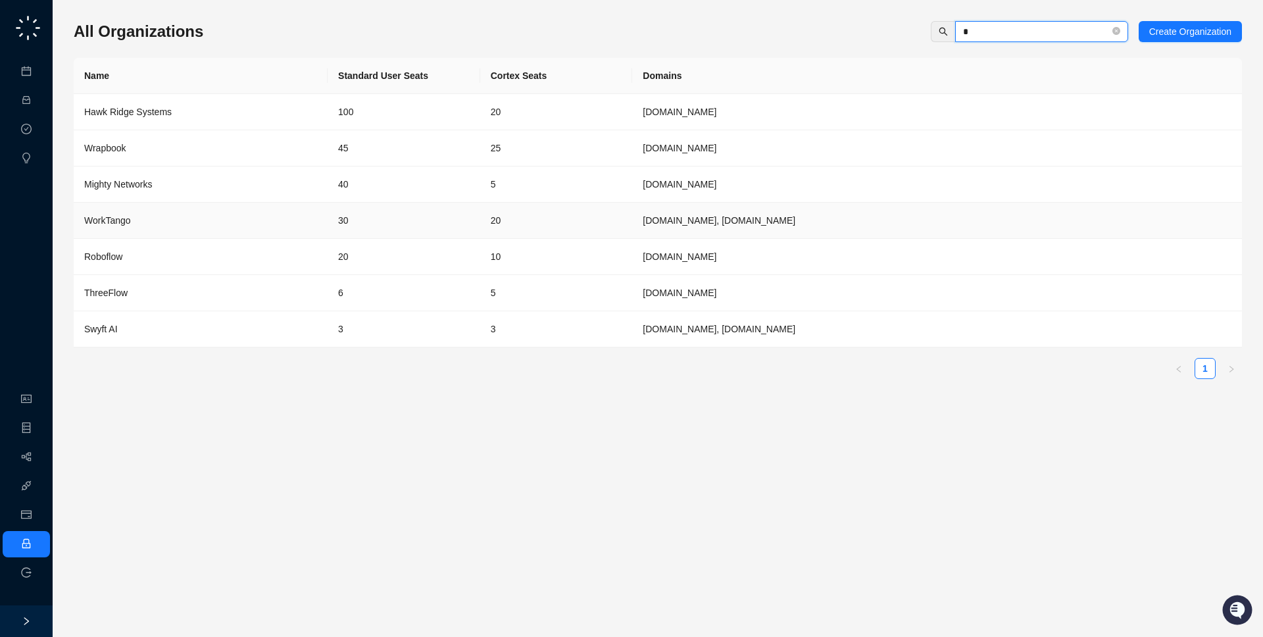
type input "*"
click at [246, 222] on div "WorkTango" at bounding box center [200, 220] width 233 height 14
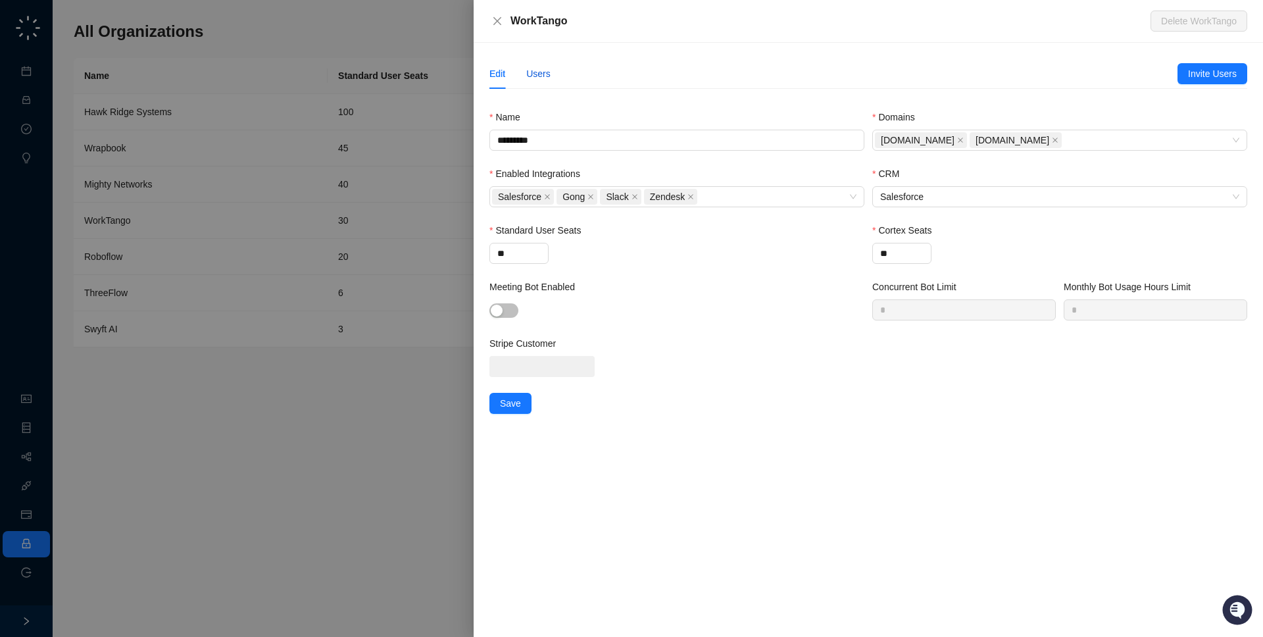
click at [537, 70] on div "Users" at bounding box center [538, 73] width 24 height 14
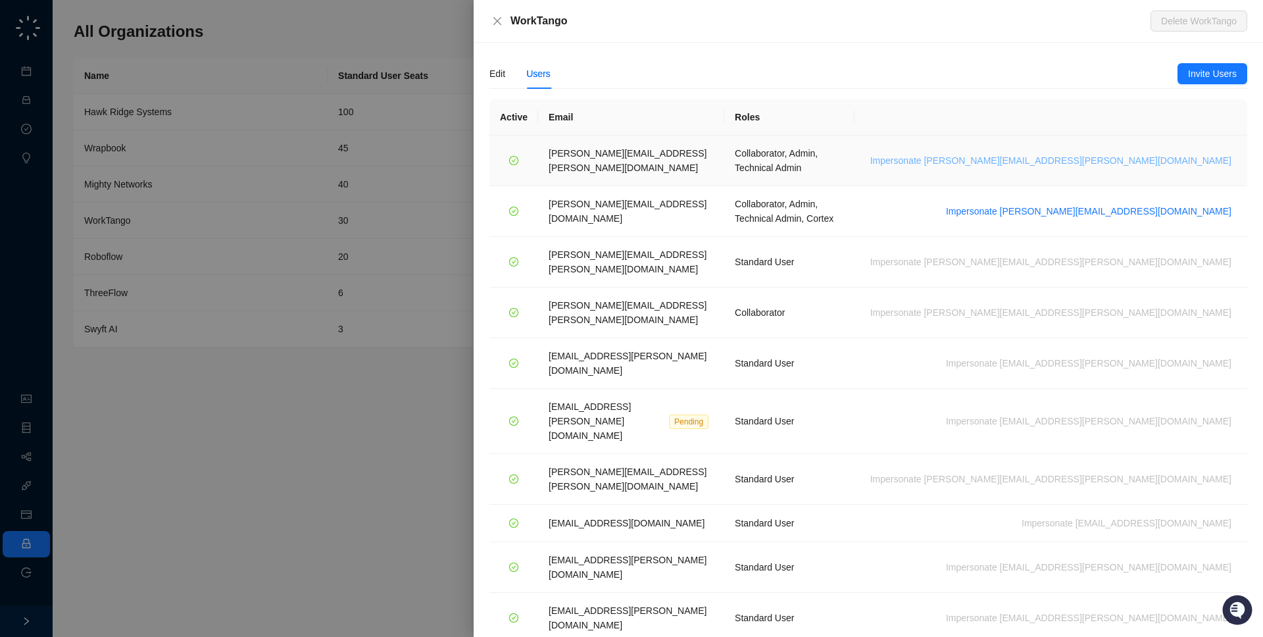
click at [1154, 158] on span "Impersonate [PERSON_NAME][EMAIL_ADDRESS][PERSON_NAME][DOMAIN_NAME]" at bounding box center [1050, 160] width 361 height 14
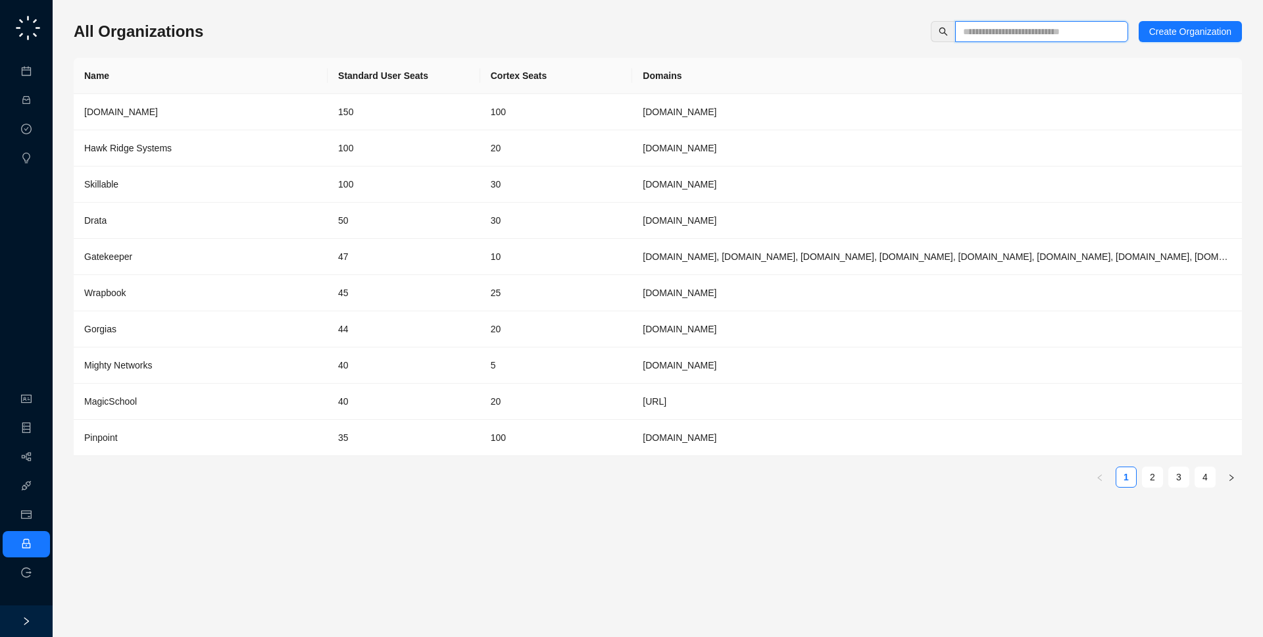
click at [968, 34] on input "text" at bounding box center [1036, 31] width 147 height 14
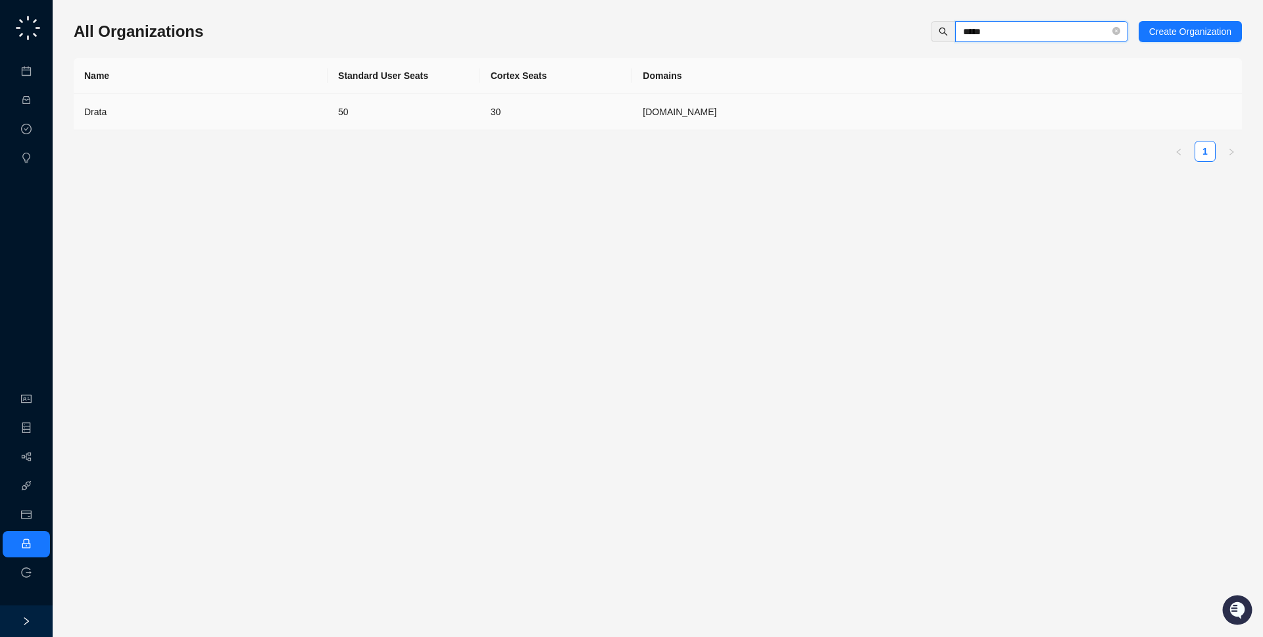
type input "*****"
click at [671, 118] on td "[DOMAIN_NAME]" at bounding box center [937, 112] width 610 height 36
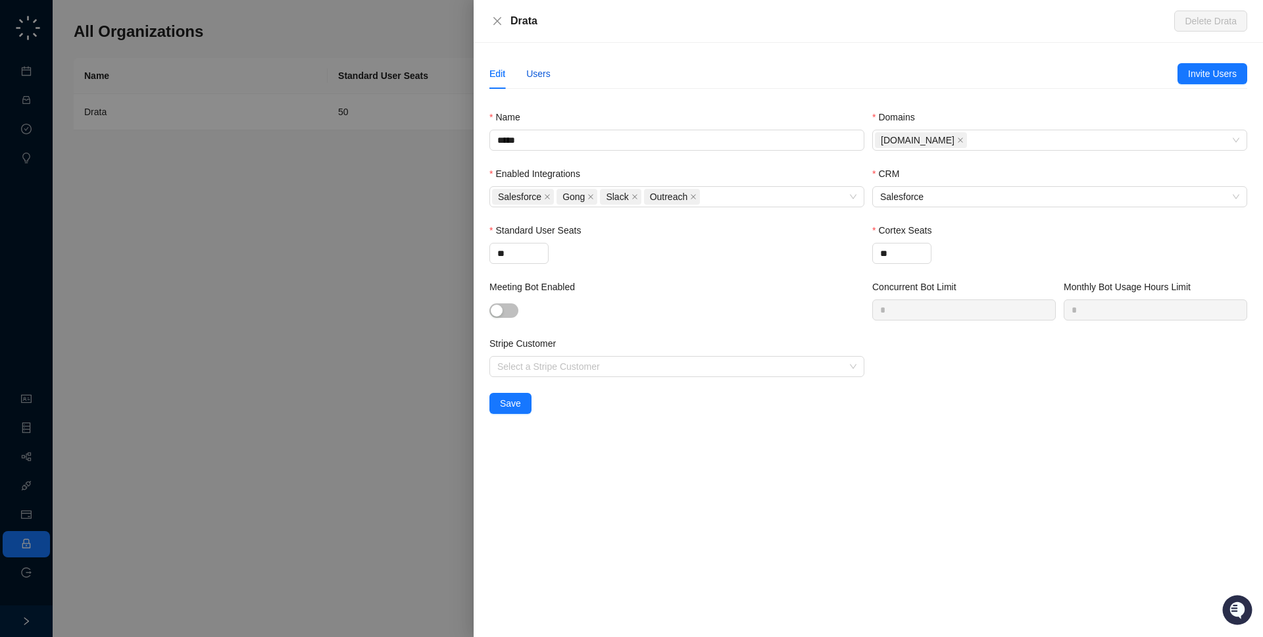
click at [547, 72] on div "Users" at bounding box center [538, 73] width 24 height 14
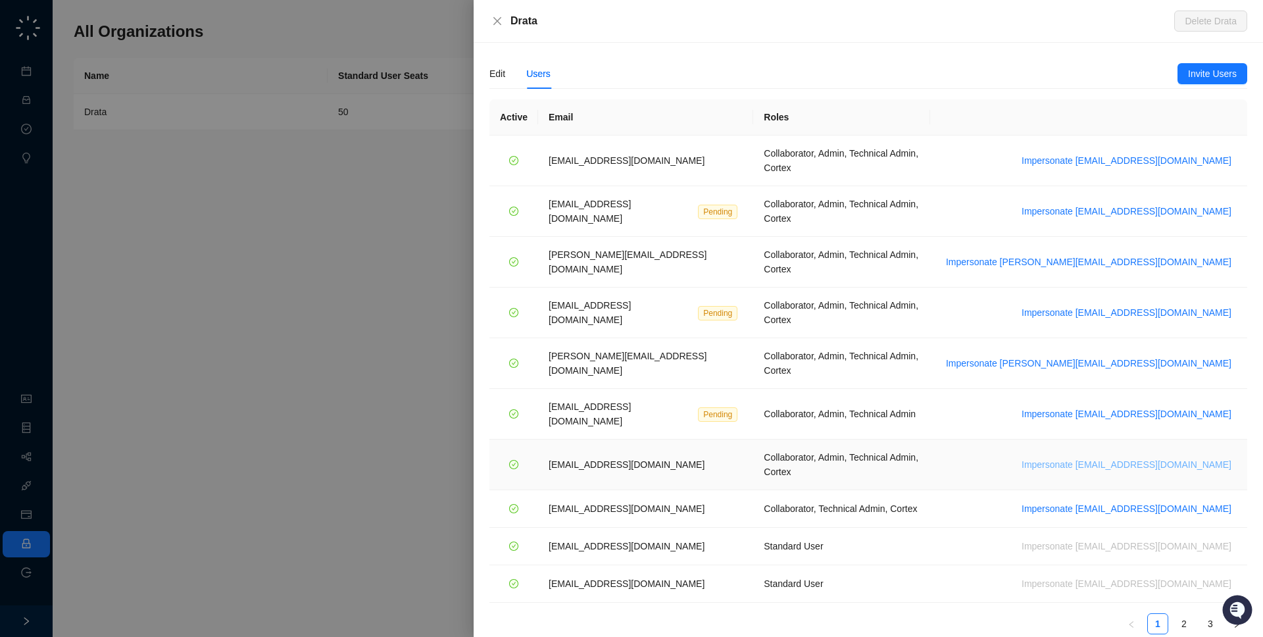
click at [1157, 457] on span "Impersonate vinniesafin@drata.com" at bounding box center [1127, 464] width 210 height 14
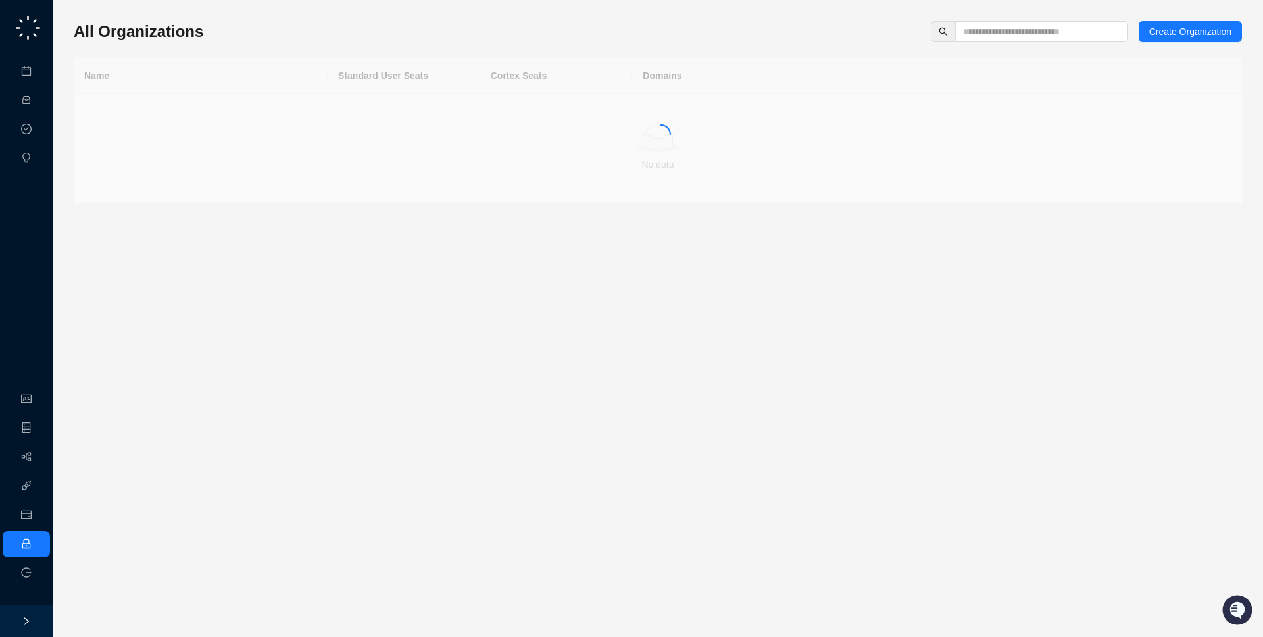
click at [272, 31] on div "All Organizations Create Organization" at bounding box center [658, 31] width 1168 height 21
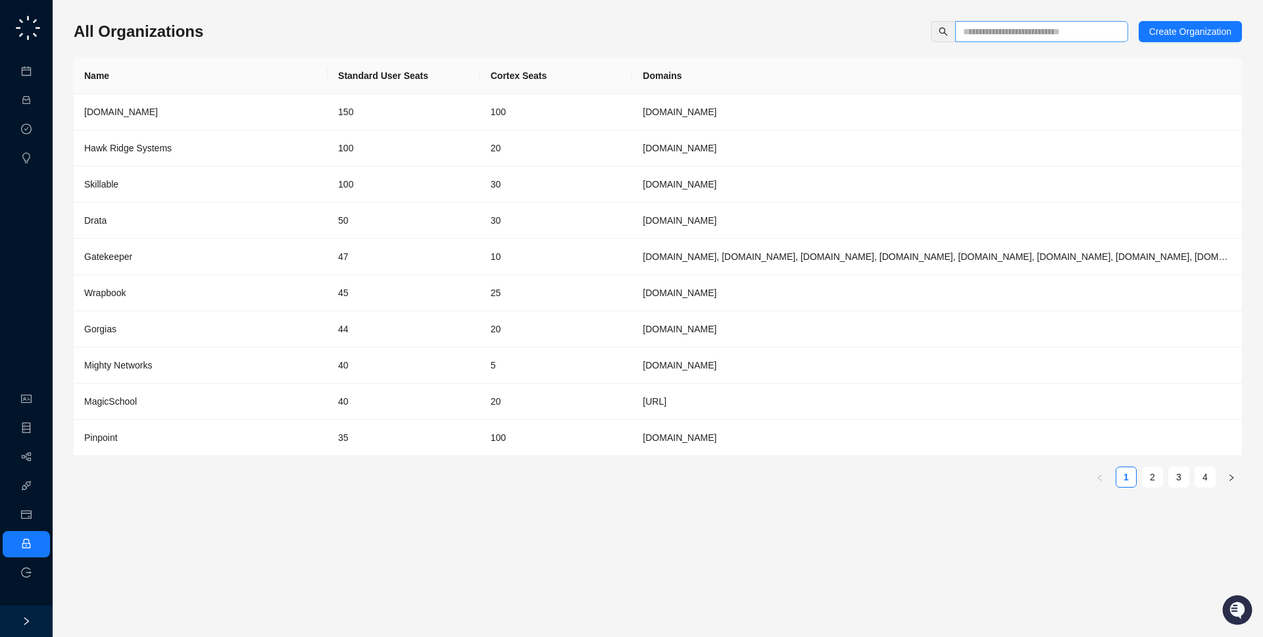
click at [1038, 41] on span at bounding box center [1041, 31] width 173 height 21
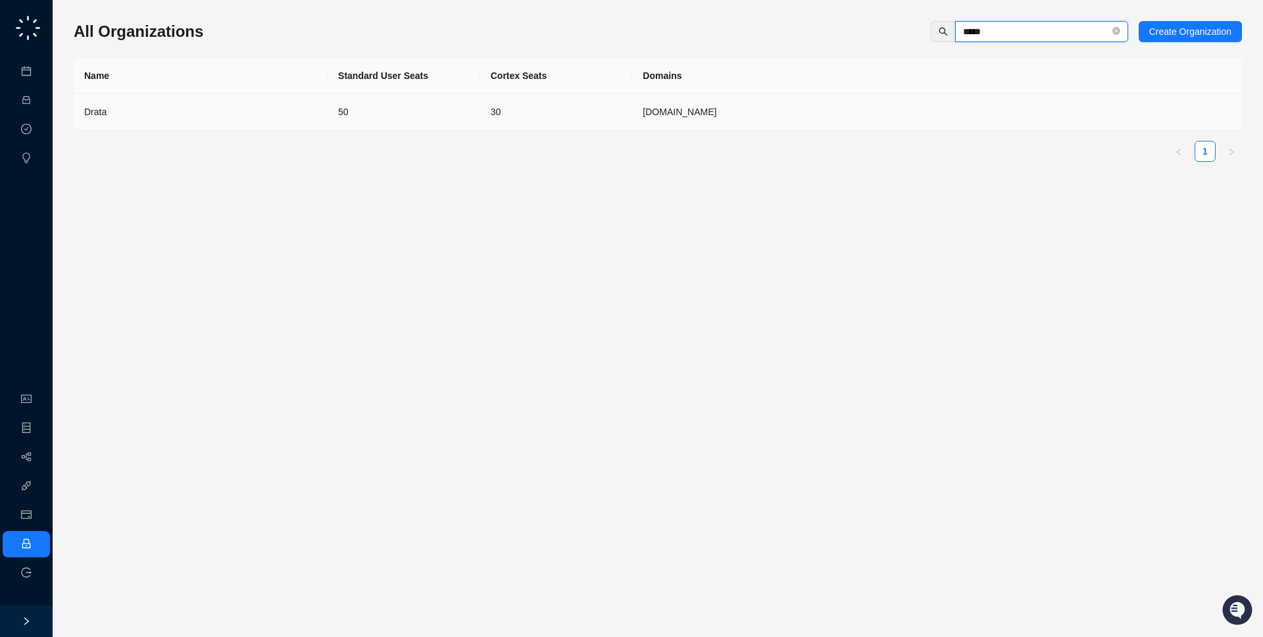
type input "*****"
click at [619, 111] on td "30" at bounding box center [556, 112] width 153 height 36
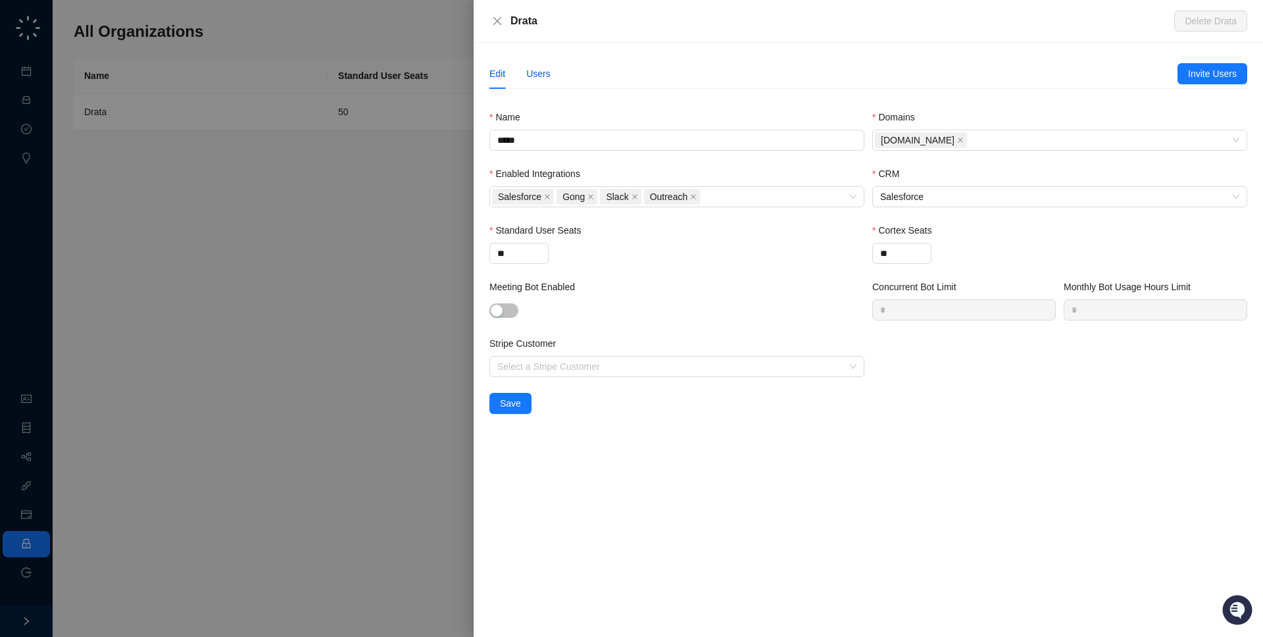
click at [538, 76] on div "Users" at bounding box center [538, 73] width 24 height 14
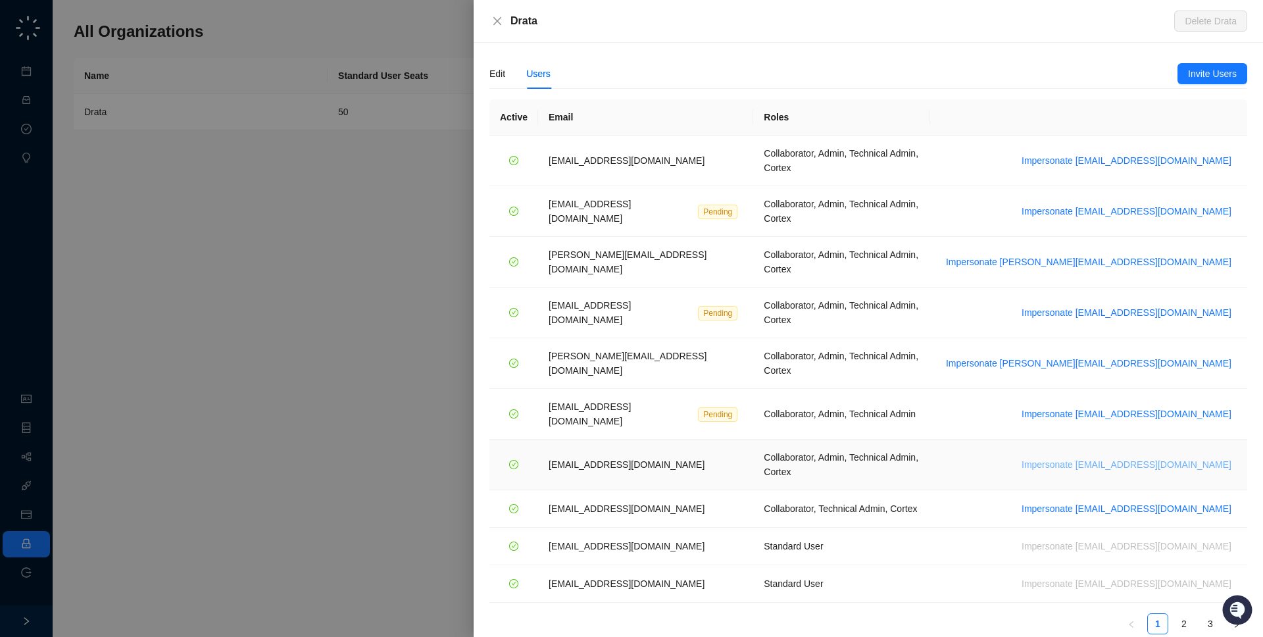
click at [1190, 457] on span "Impersonate [EMAIL_ADDRESS][DOMAIN_NAME]" at bounding box center [1127, 464] width 210 height 14
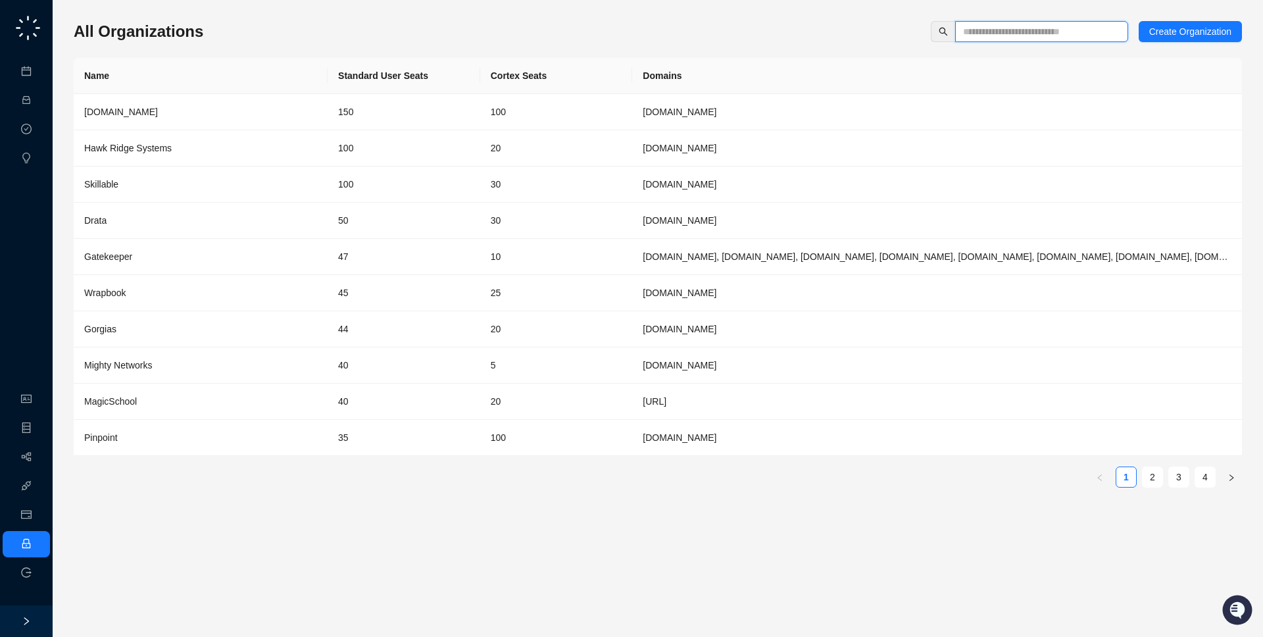
click at [993, 26] on input "text" at bounding box center [1036, 31] width 147 height 14
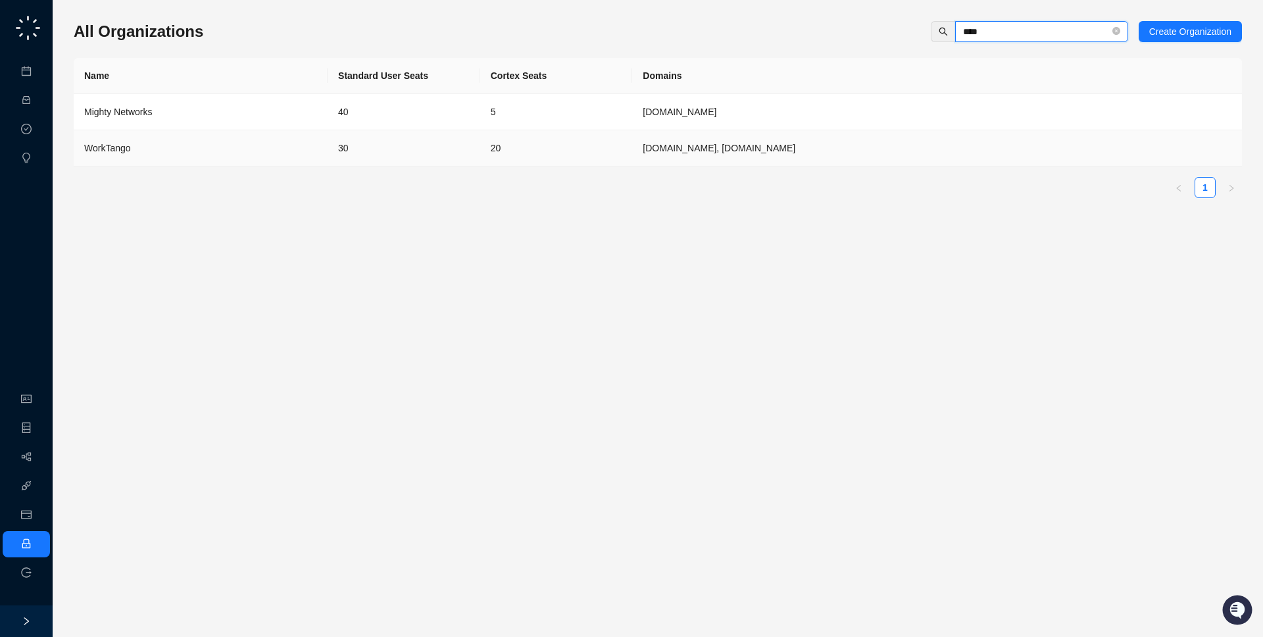
type input "****"
click at [920, 155] on td "[DOMAIN_NAME], [DOMAIN_NAME]" at bounding box center [937, 148] width 610 height 36
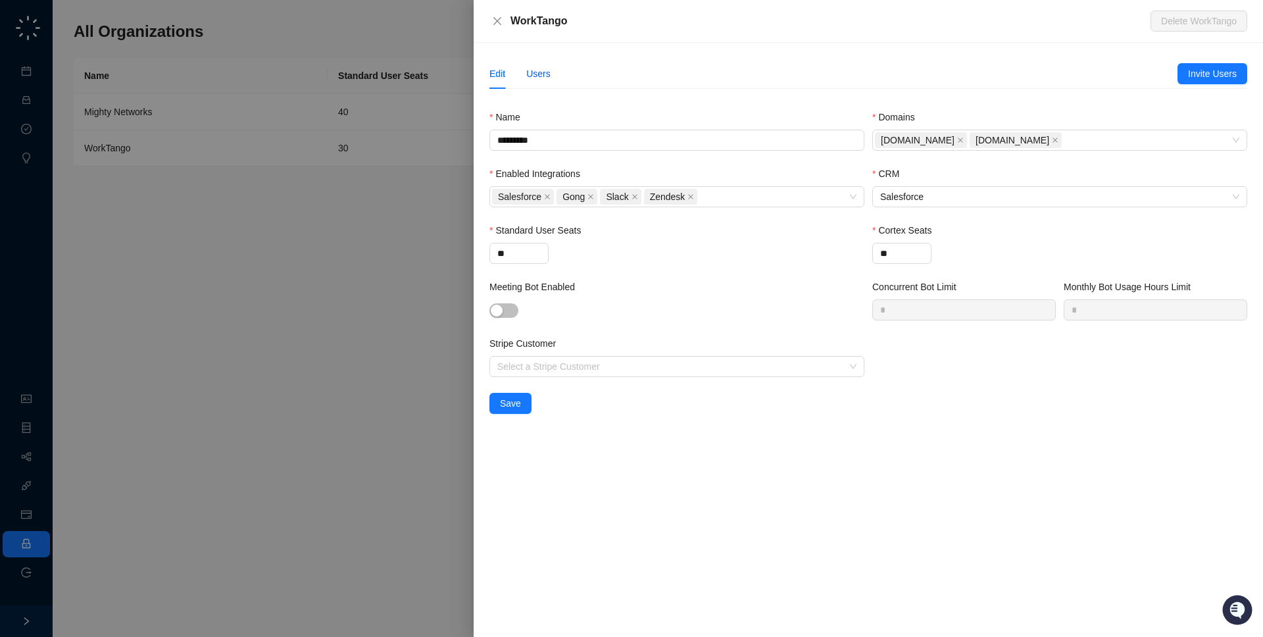
click at [536, 67] on div "Users" at bounding box center [538, 73] width 24 height 14
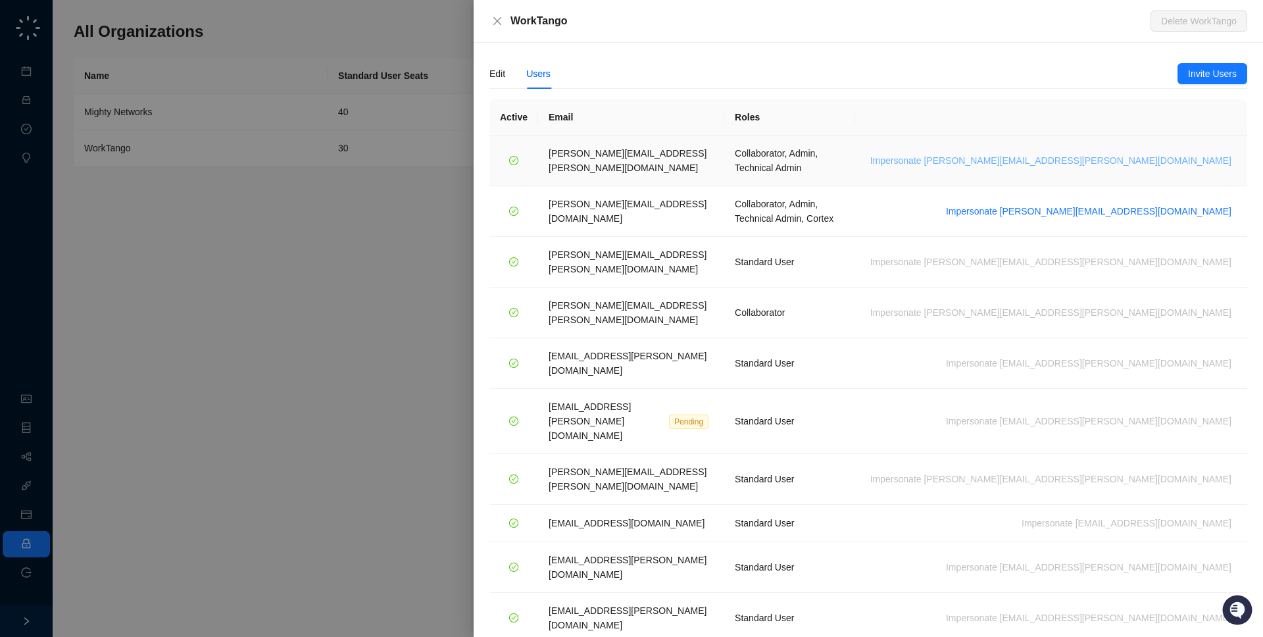
click at [1166, 156] on span "Impersonate [PERSON_NAME][EMAIL_ADDRESS][PERSON_NAME][DOMAIN_NAME]" at bounding box center [1050, 160] width 361 height 14
